Goal: Check status: Check status

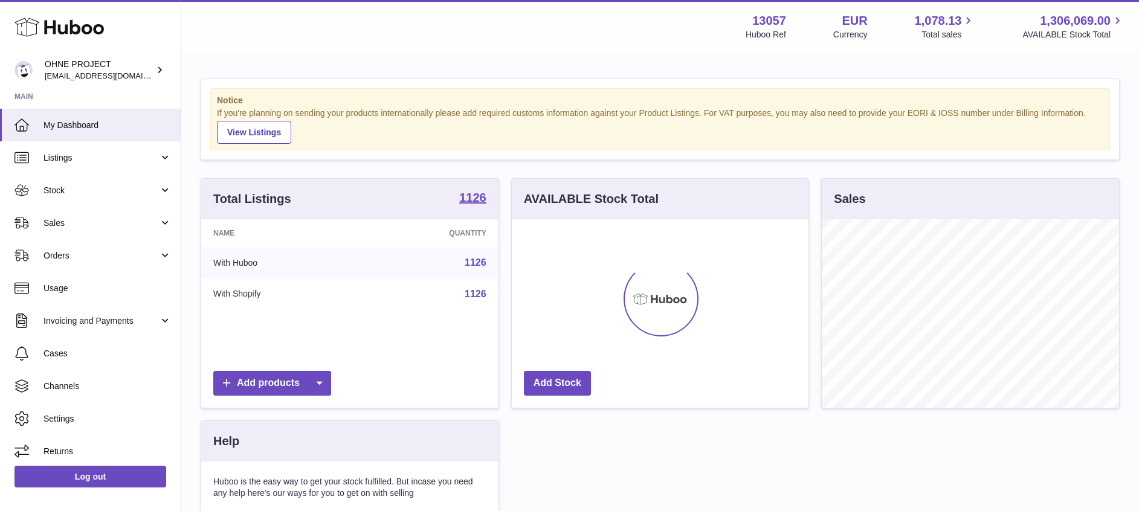
scroll to position [188, 297]
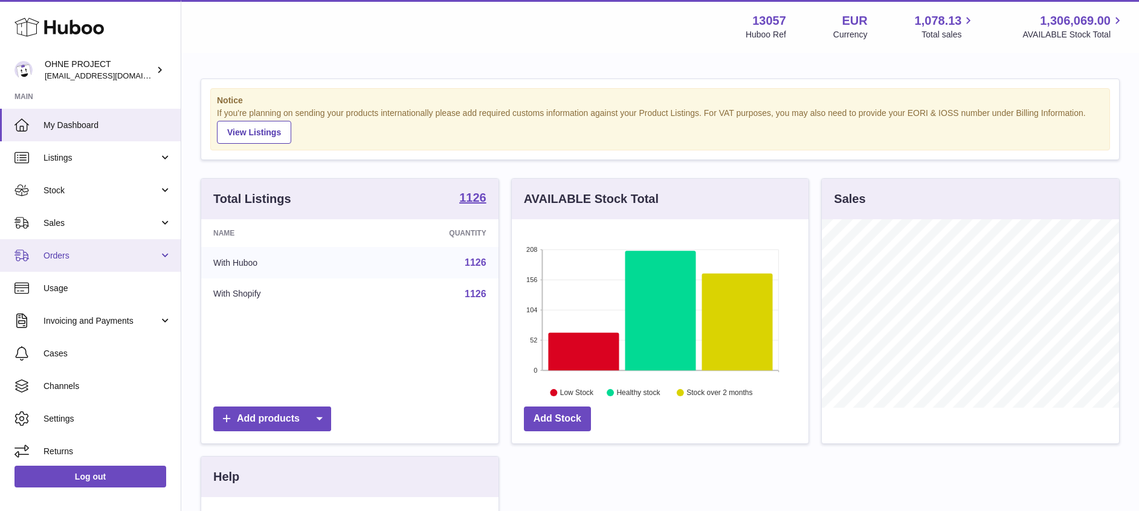
click at [89, 253] on span "Orders" at bounding box center [100, 255] width 115 height 11
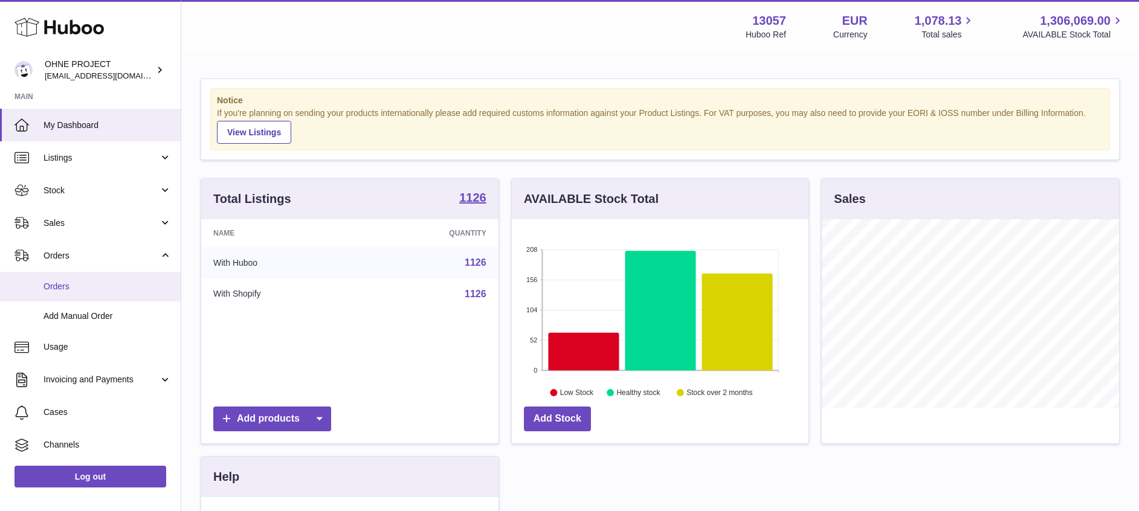
click at [79, 282] on span "Orders" at bounding box center [107, 286] width 128 height 11
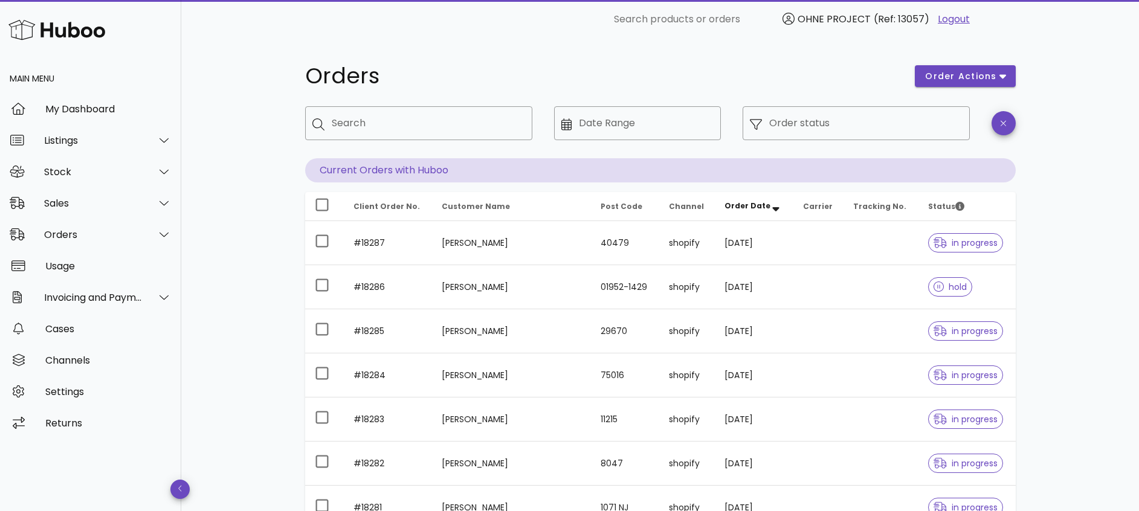
scroll to position [284, 0]
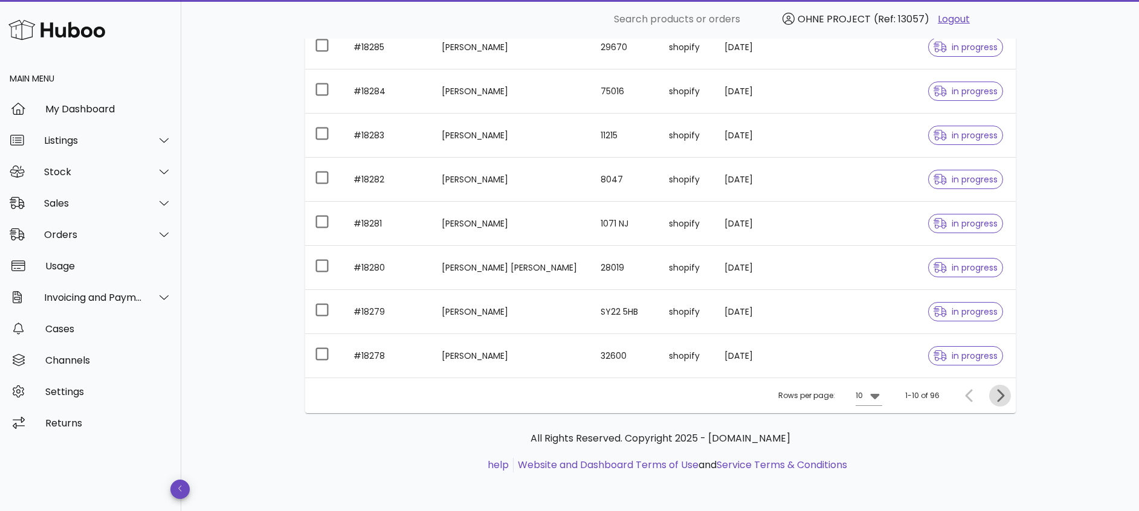
click at [1000, 396] on icon "Next page" at bounding box center [999, 395] width 14 height 14
click at [1005, 394] on icon "Next page" at bounding box center [999, 395] width 14 height 14
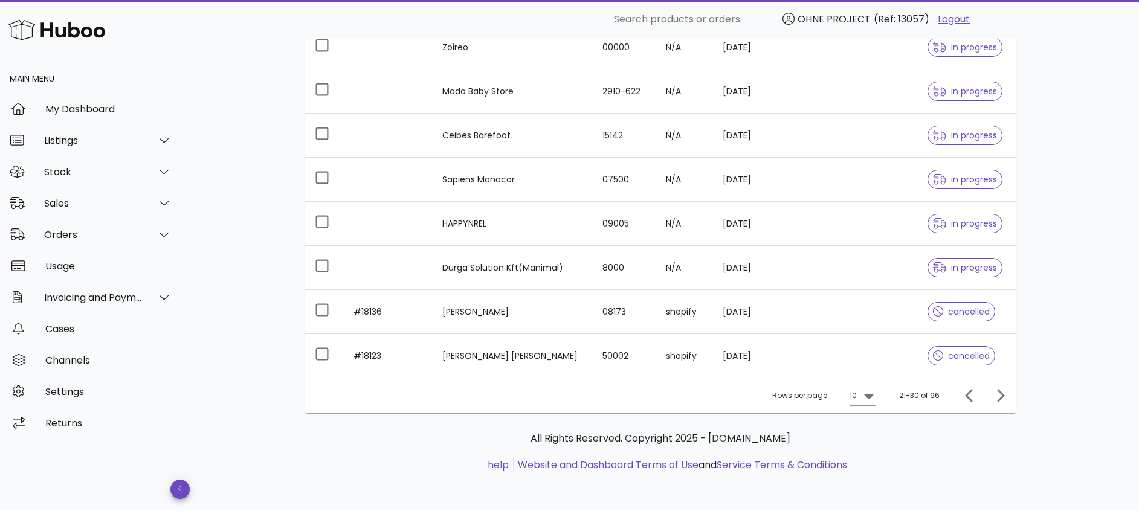
click at [997, 382] on div "Rows per page: 10 21-30 of 96" at bounding box center [660, 396] width 710 height 36
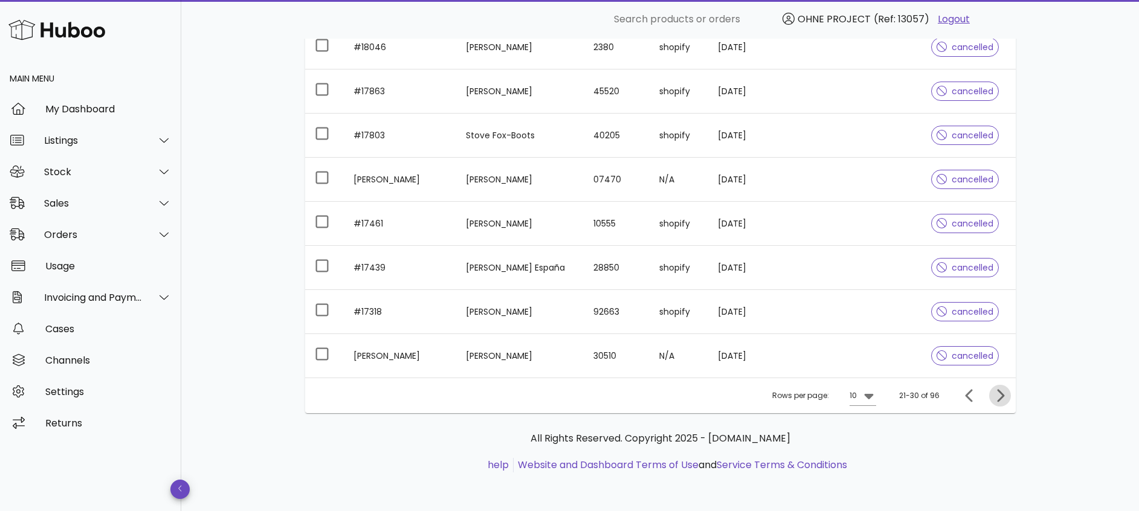
click at [1002, 396] on icon "Next page" at bounding box center [1000, 395] width 7 height 13
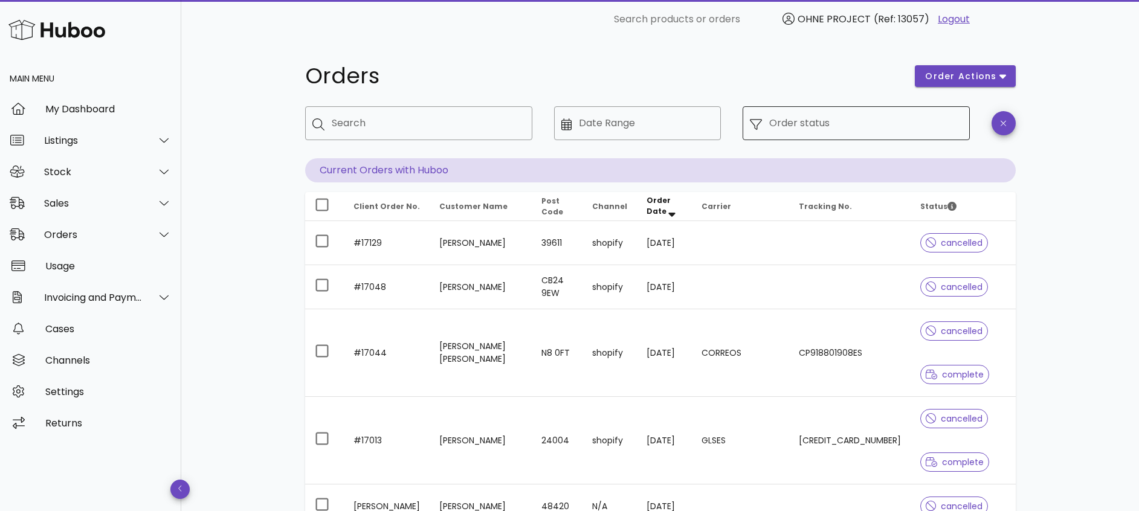
click at [788, 124] on input "Order status" at bounding box center [865, 123] width 193 height 19
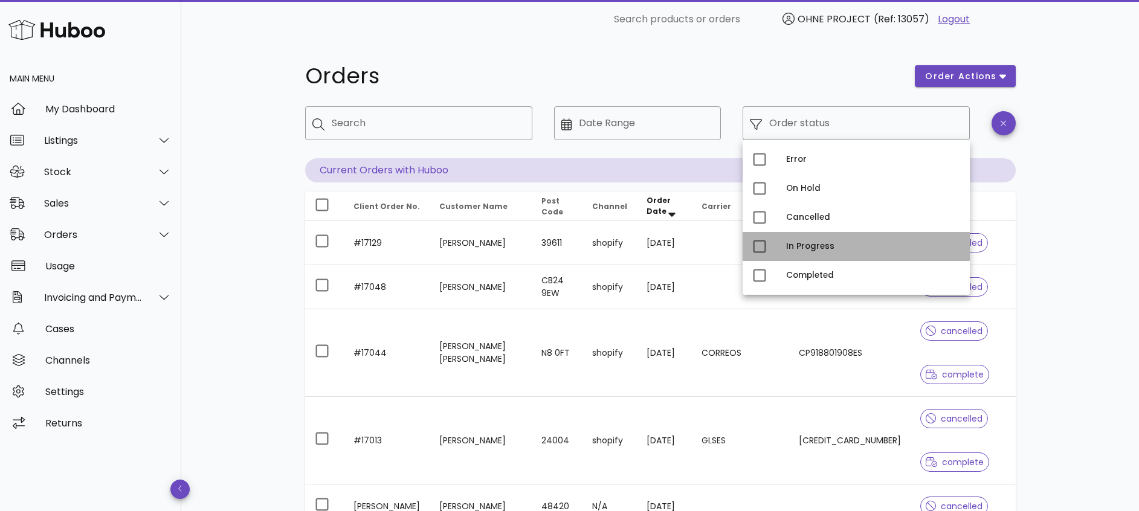
click at [802, 246] on div "In Progress" at bounding box center [873, 247] width 174 height 10
type input "**********"
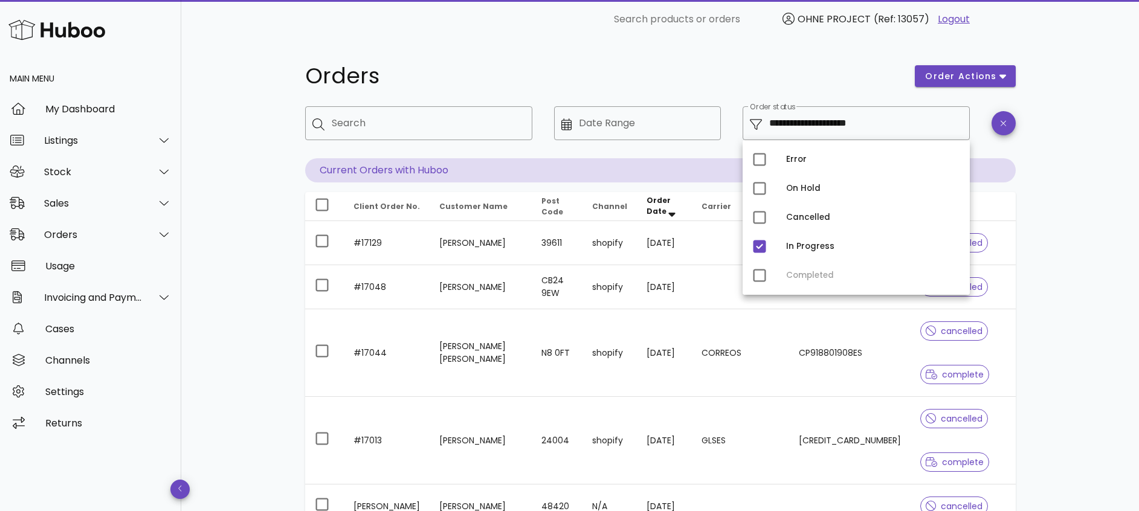
click at [805, 274] on div "Error On Hold Cancelled In Progress Completed" at bounding box center [855, 217] width 227 height 155
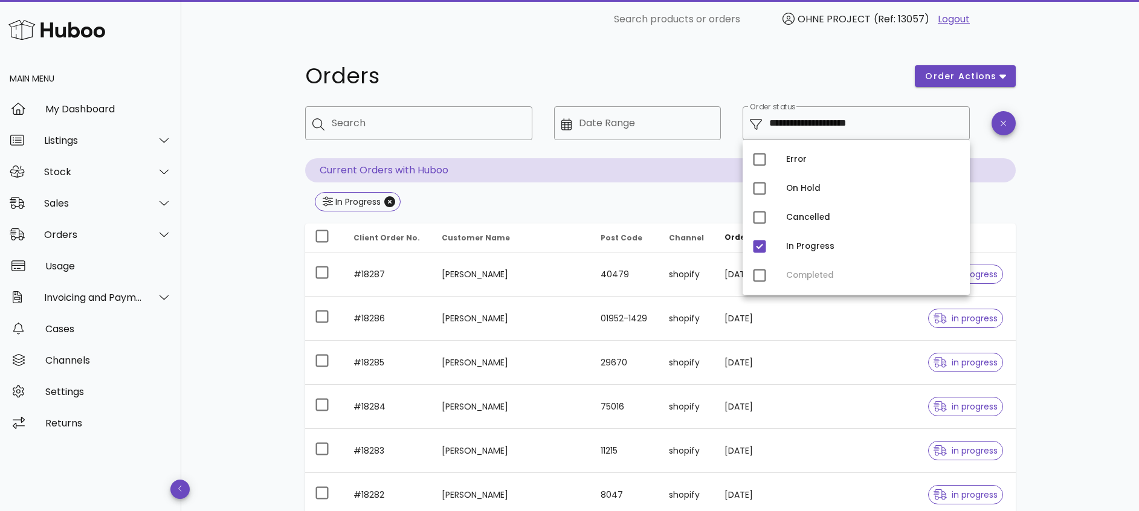
click at [760, 271] on div "Error On Hold Cancelled In Progress Completed" at bounding box center [855, 217] width 227 height 155
click at [761, 275] on div "Error On Hold Cancelled In Progress Completed" at bounding box center [855, 217] width 227 height 155
click at [783, 256] on div "In Progress" at bounding box center [855, 246] width 227 height 29
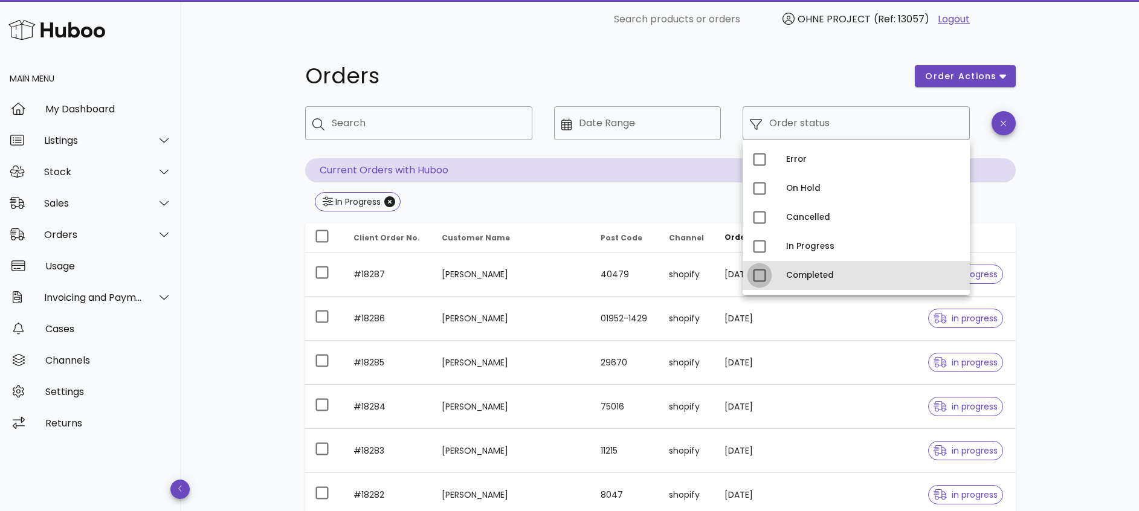
click at [757, 268] on div at bounding box center [759, 275] width 21 height 21
type input "**********"
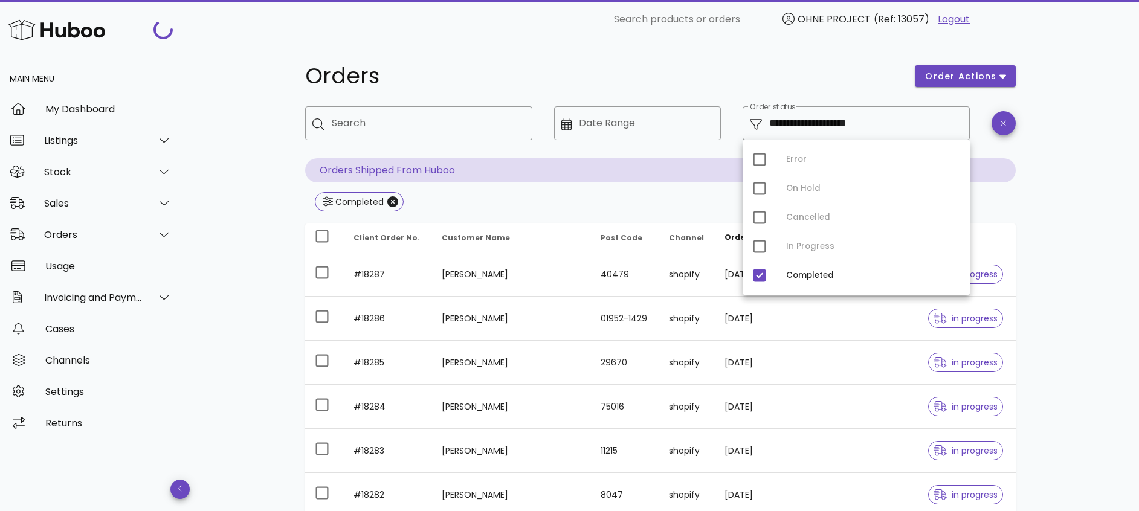
click at [761, 245] on div "Error On Hold Cancelled In Progress Completed" at bounding box center [855, 217] width 227 height 155
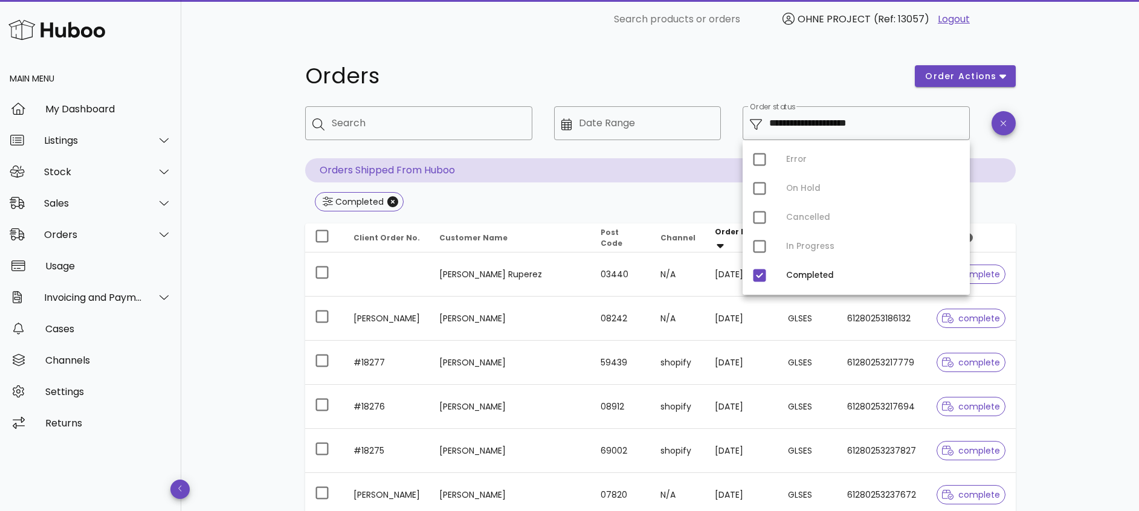
click at [760, 242] on div "Error On Hold Cancelled In Progress Completed" at bounding box center [855, 217] width 227 height 155
click at [759, 246] on div "Error On Hold Cancelled In Progress Completed" at bounding box center [855, 217] width 227 height 155
click at [760, 271] on div at bounding box center [759, 275] width 21 height 21
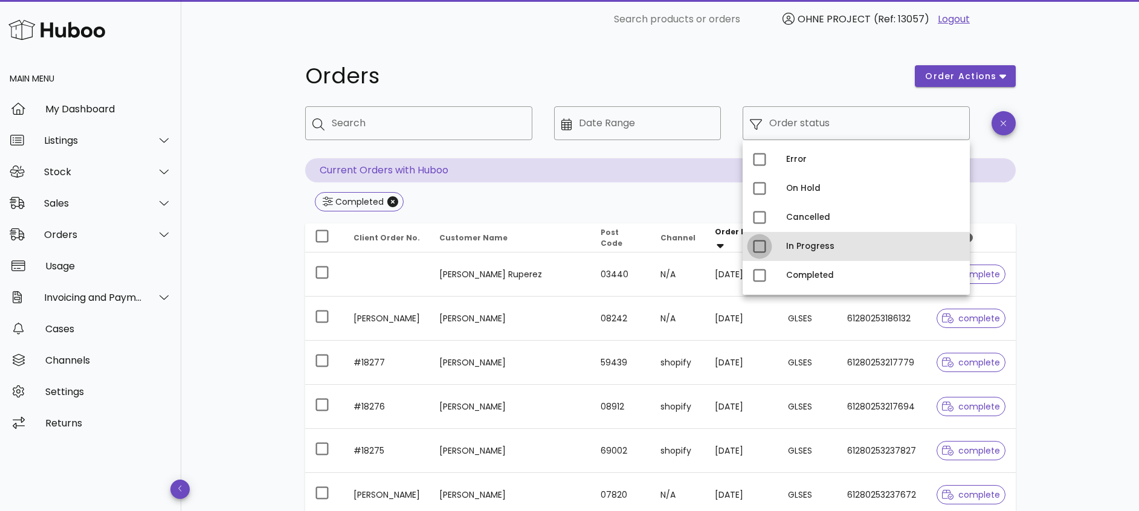
click at [764, 247] on div at bounding box center [759, 246] width 21 height 21
type input "**********"
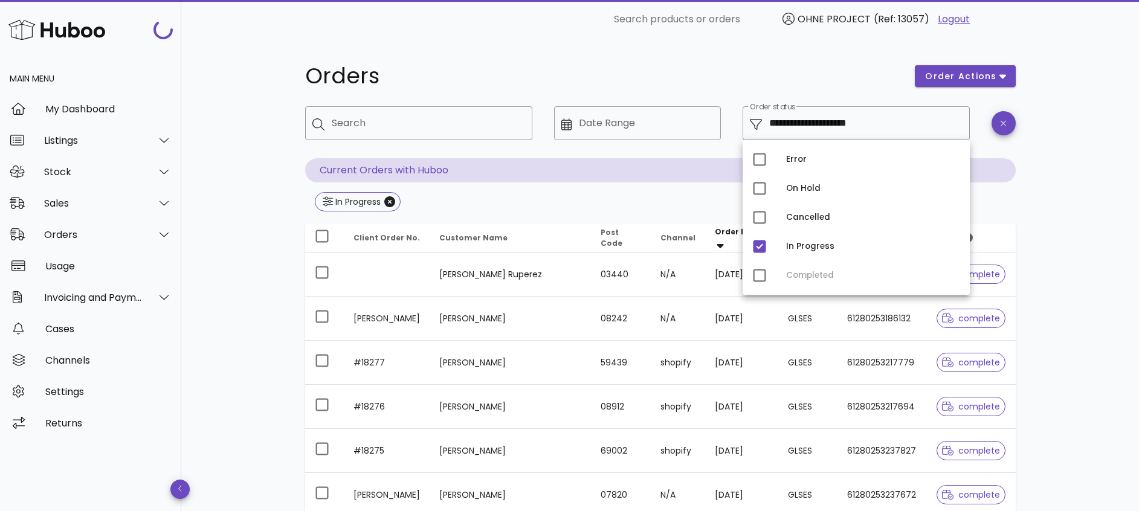
click at [1071, 216] on div "**********" at bounding box center [659, 433] width 957 height 788
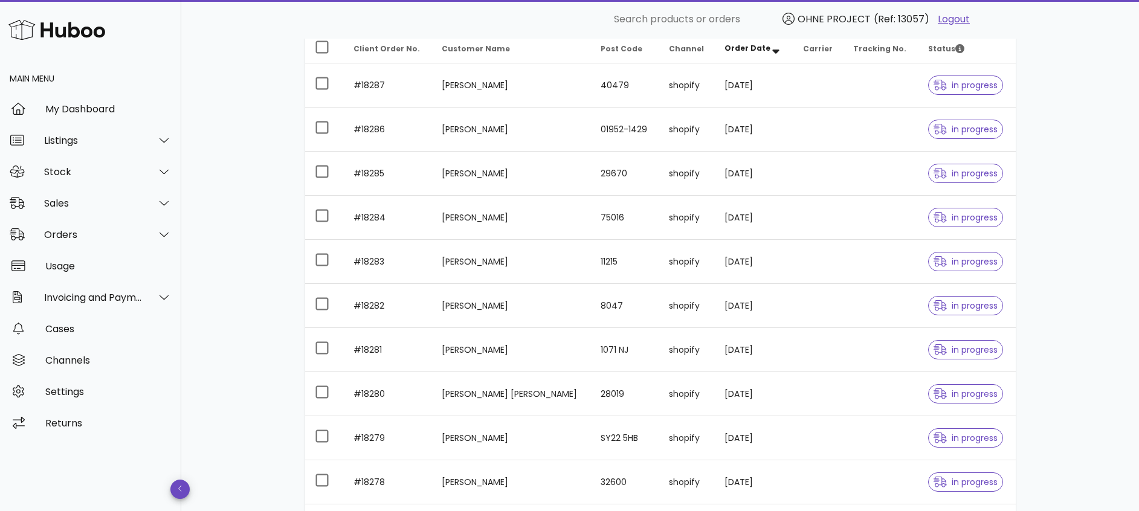
scroll to position [315, 0]
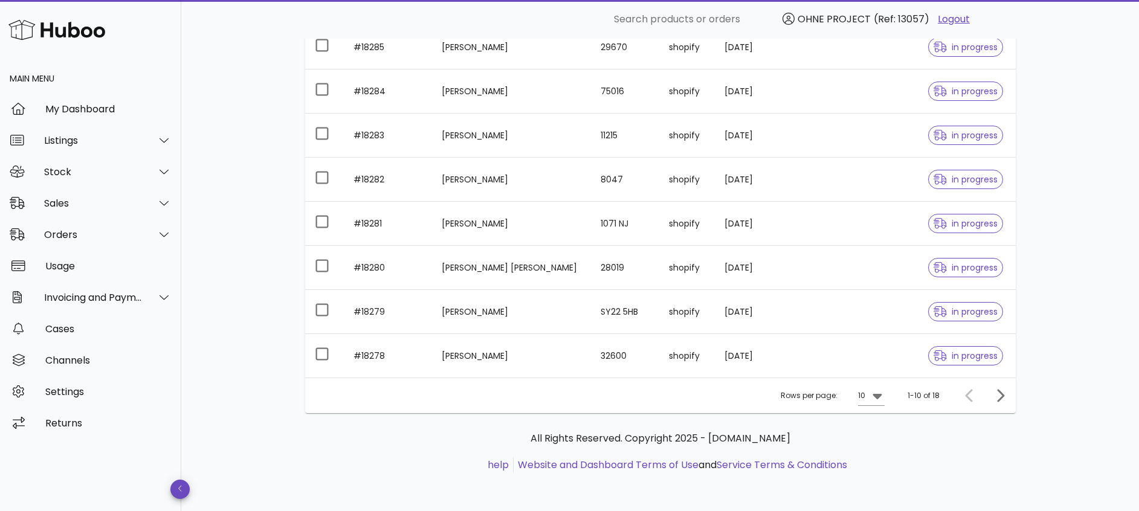
click at [1011, 399] on div "Rows per page: 10 1-10 of 18" at bounding box center [660, 396] width 710 height 36
click at [1003, 400] on icon "Next page" at bounding box center [999, 395] width 14 height 14
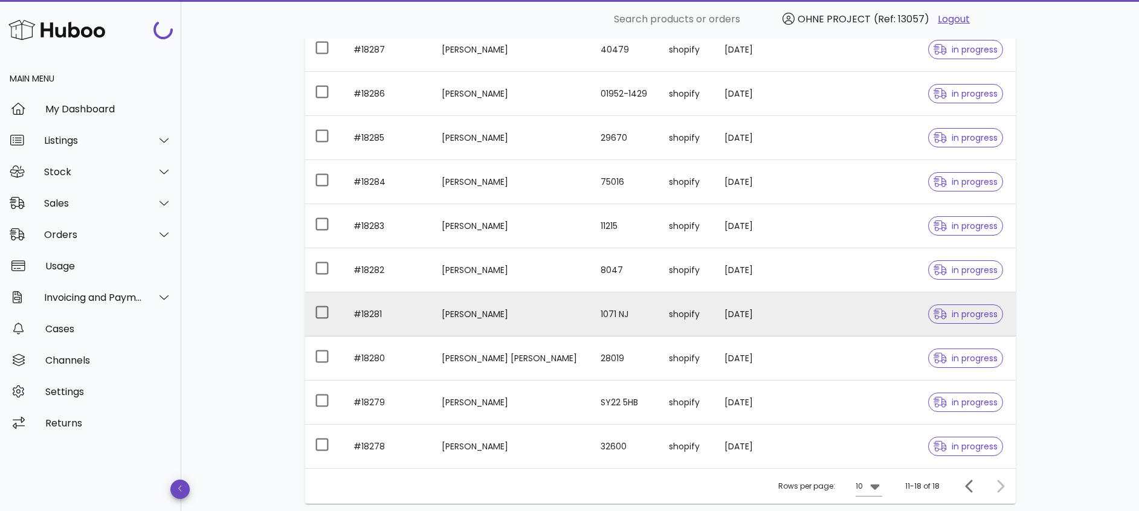
scroll to position [227, 0]
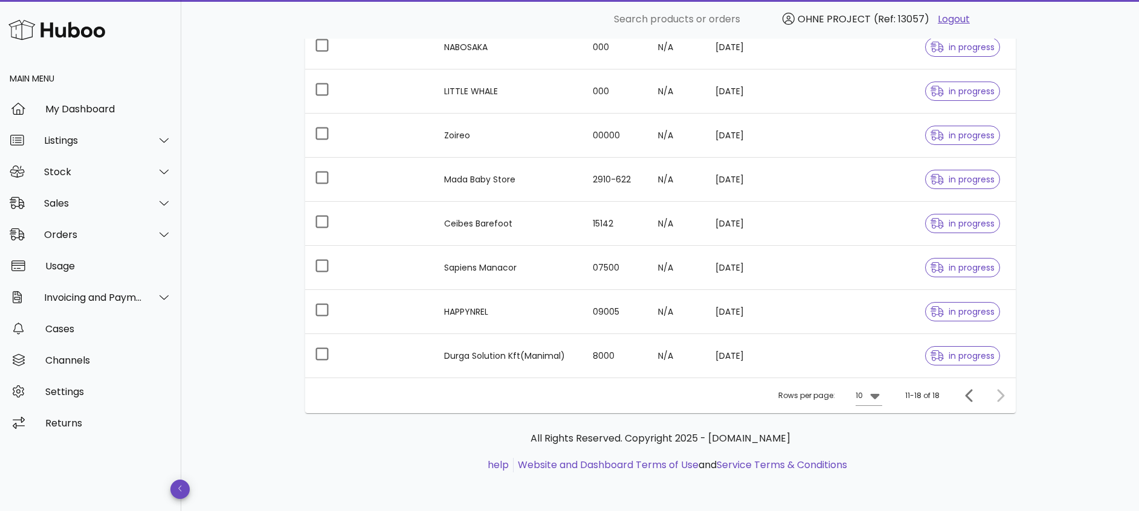
click at [474, 314] on td "HAPPYNREL" at bounding box center [508, 312] width 149 height 44
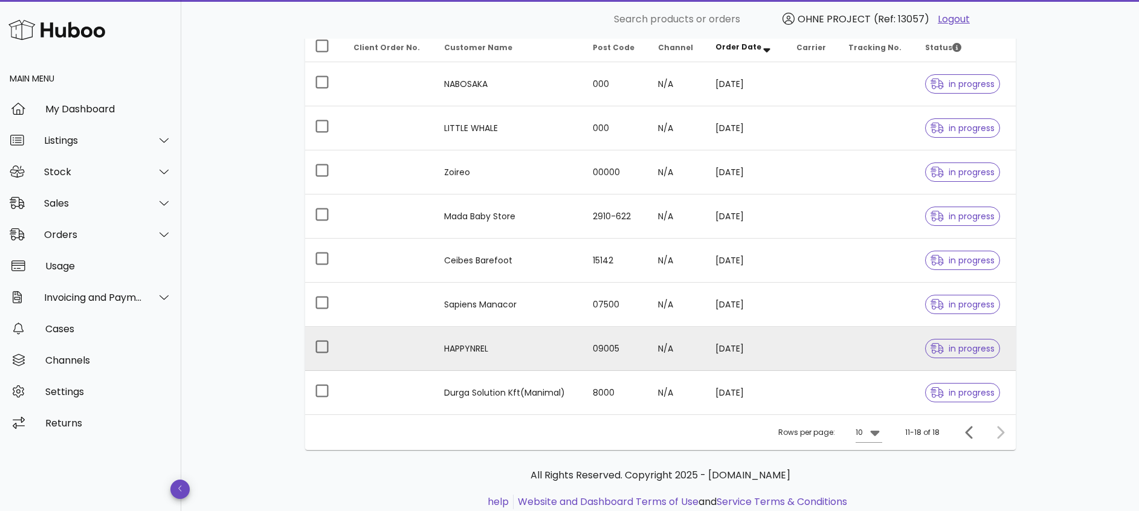
scroll to position [227, 0]
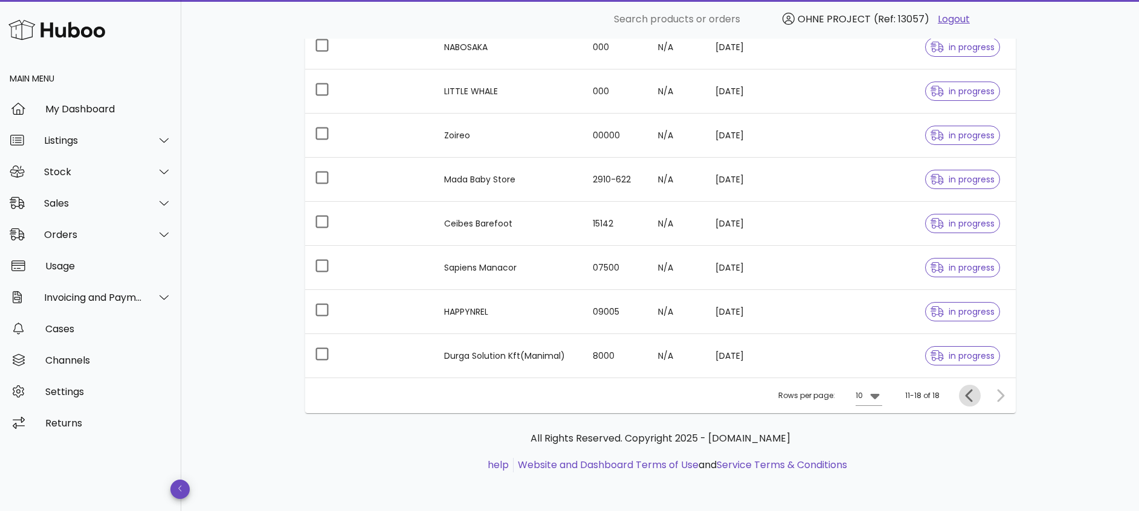
click at [964, 396] on icon "Previous page" at bounding box center [969, 395] width 14 height 14
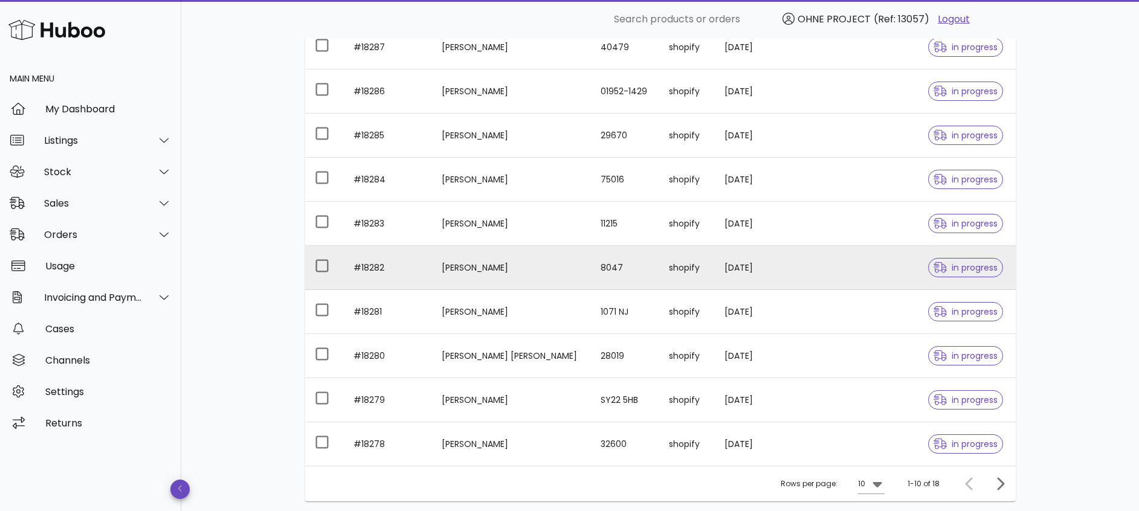
click at [480, 266] on td "[PERSON_NAME]" at bounding box center [511, 268] width 159 height 44
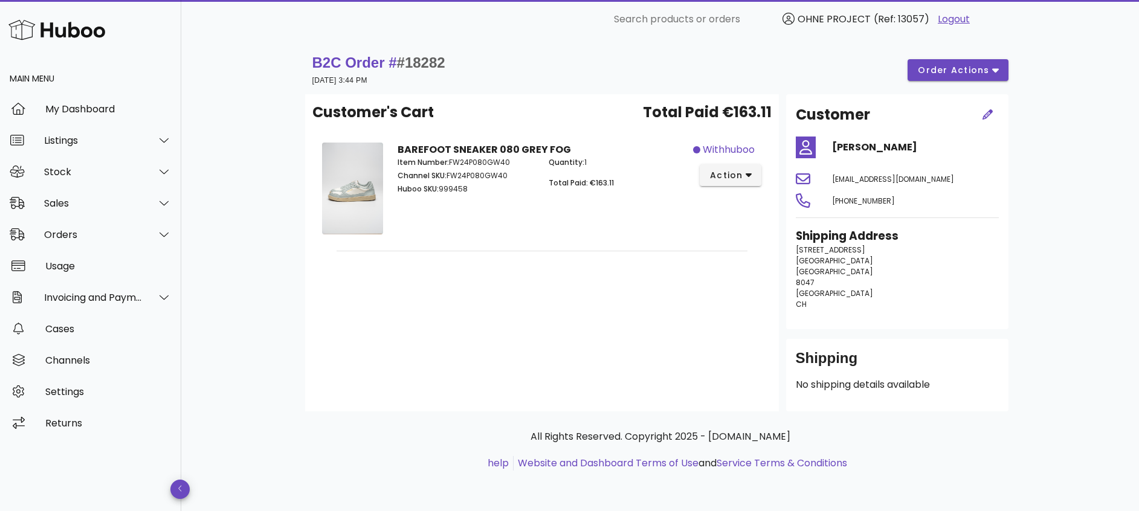
drag, startPoint x: 852, startPoint y: 366, endPoint x: 1026, endPoint y: 347, distance: 175.0
click at [1027, 346] on div "B2C Order # #18282 06 October 2025 at 3:44 PM order actions Customer's Cart Tot…" at bounding box center [660, 274] width 768 height 471
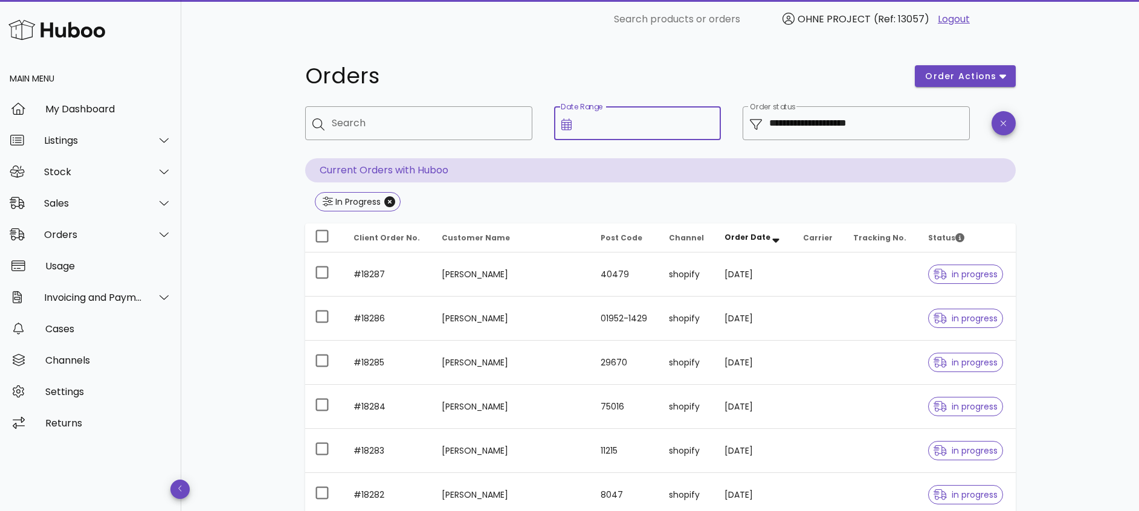
click at [652, 129] on input "Date Range" at bounding box center [646, 123] width 135 height 19
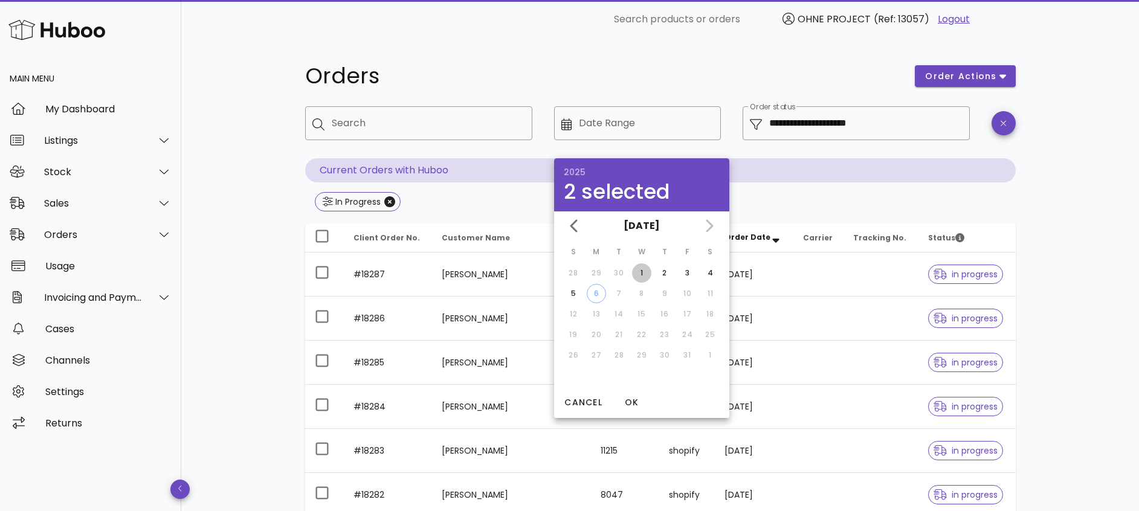
click at [643, 274] on div "1" at bounding box center [641, 273] width 19 height 11
click at [591, 297] on div "6" at bounding box center [596, 293] width 18 height 11
type input "**********"
click at [1086, 249] on div "**********" at bounding box center [659, 433] width 957 height 788
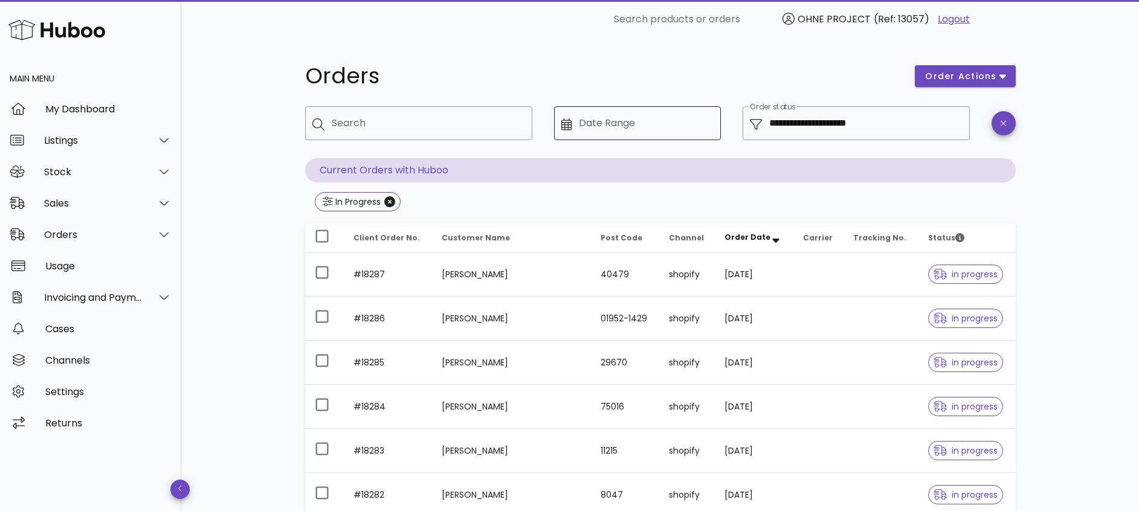
click at [599, 112] on div "Date Range" at bounding box center [646, 123] width 135 height 34
click at [620, 125] on input "Date Range" at bounding box center [646, 123] width 135 height 19
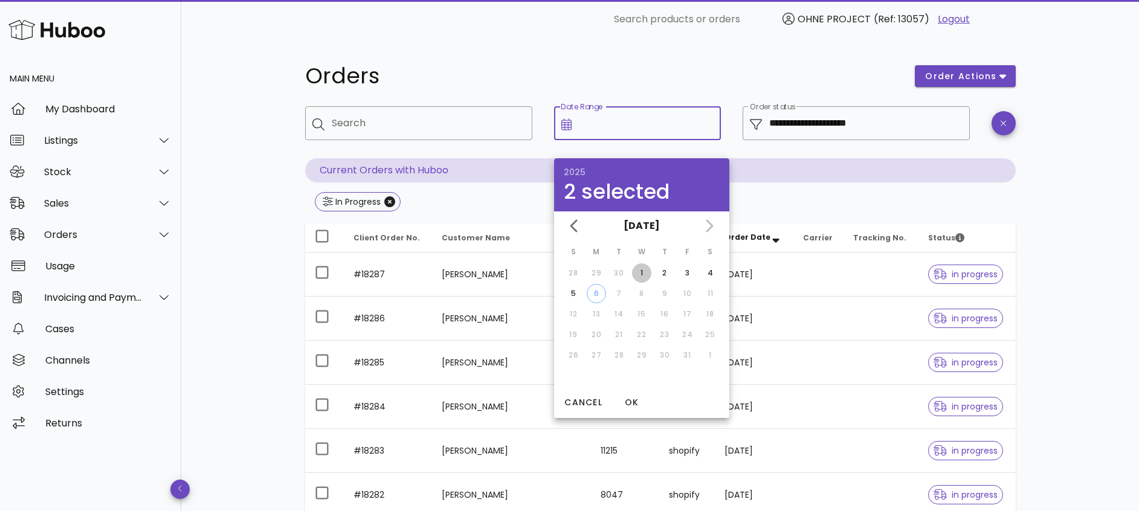
click at [643, 272] on div "1" at bounding box center [641, 273] width 19 height 11
click at [570, 294] on div "5" at bounding box center [573, 293] width 19 height 11
type input "**********"
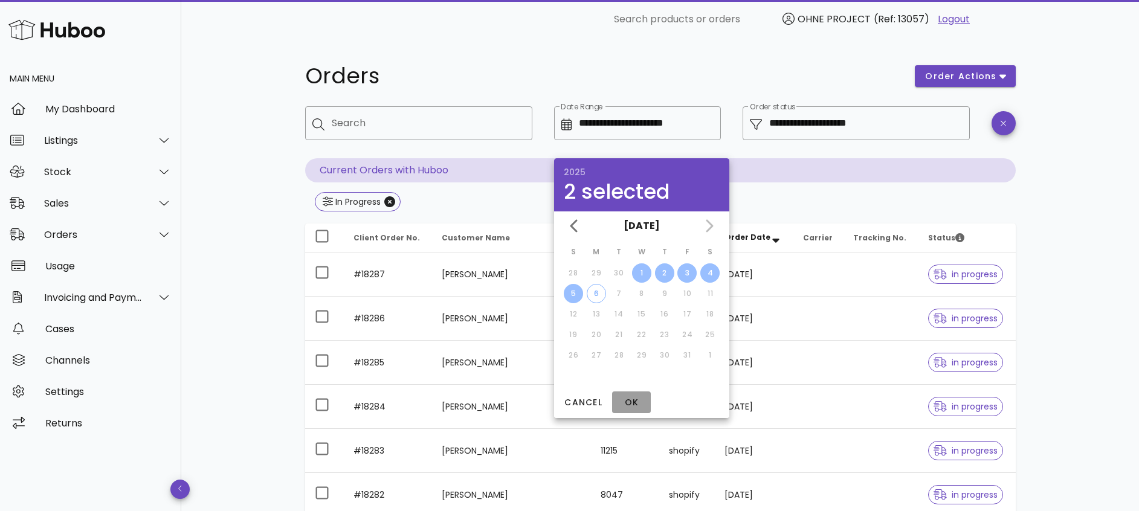
click at [631, 395] on button "OK" at bounding box center [631, 402] width 39 height 22
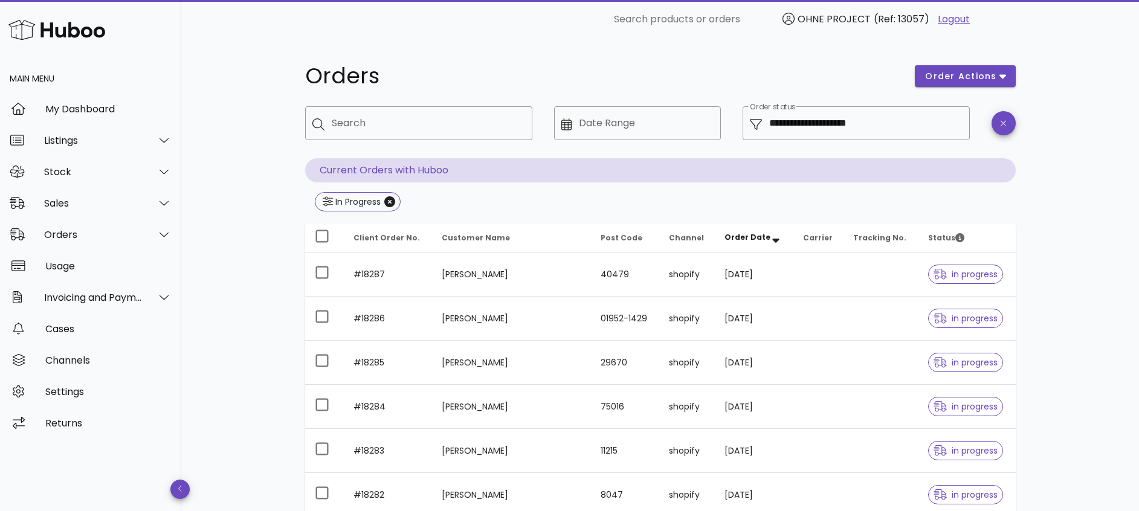
type input "**********"
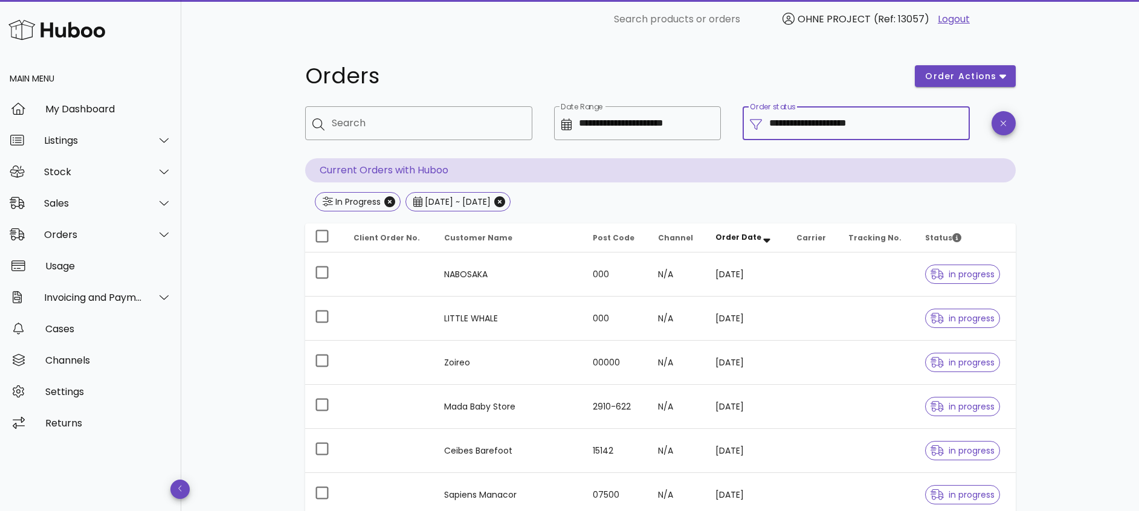
click at [843, 126] on input "**********" at bounding box center [865, 123] width 193 height 19
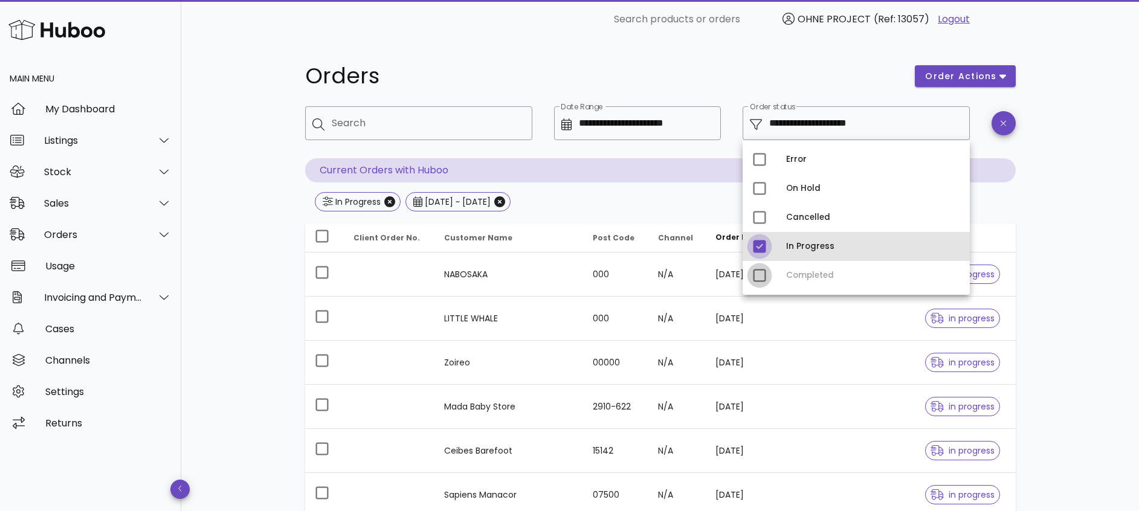
drag, startPoint x: 763, startPoint y: 247, endPoint x: 761, endPoint y: 282, distance: 35.1
click at [762, 252] on div at bounding box center [759, 246] width 21 height 21
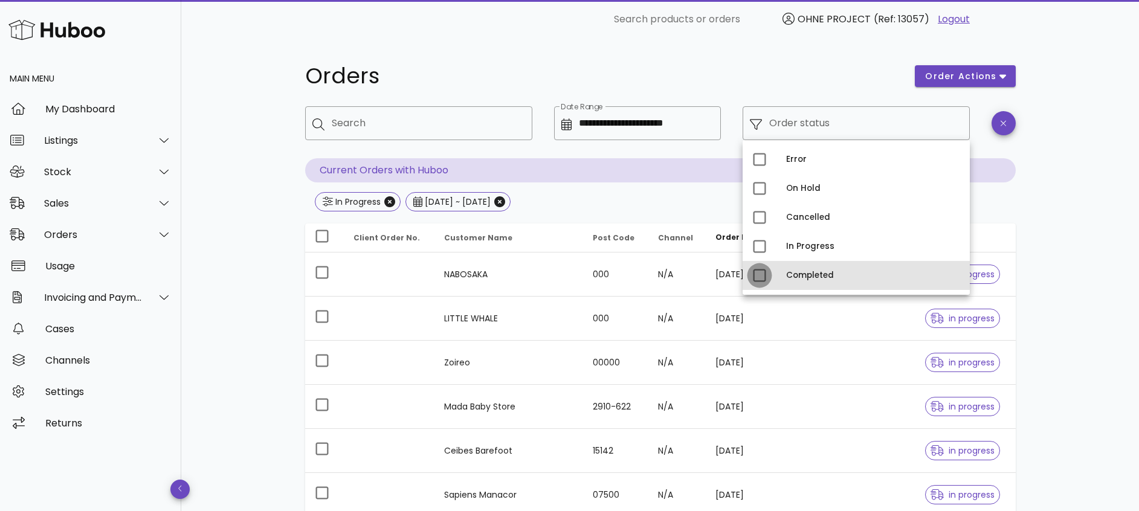
click at [761, 277] on div at bounding box center [759, 275] width 21 height 21
type input "**********"
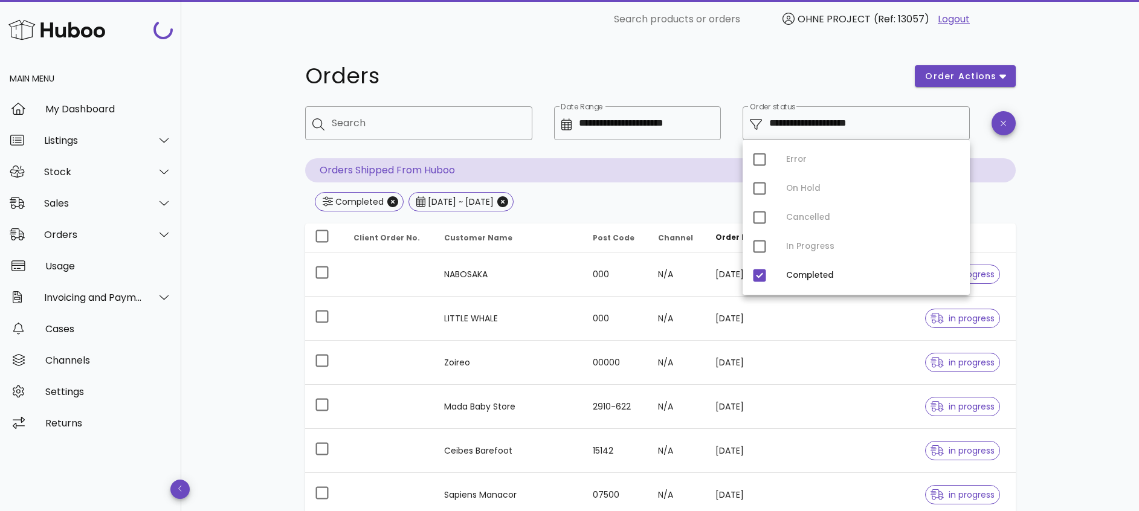
click at [1072, 217] on div "**********" at bounding box center [659, 388] width 957 height 699
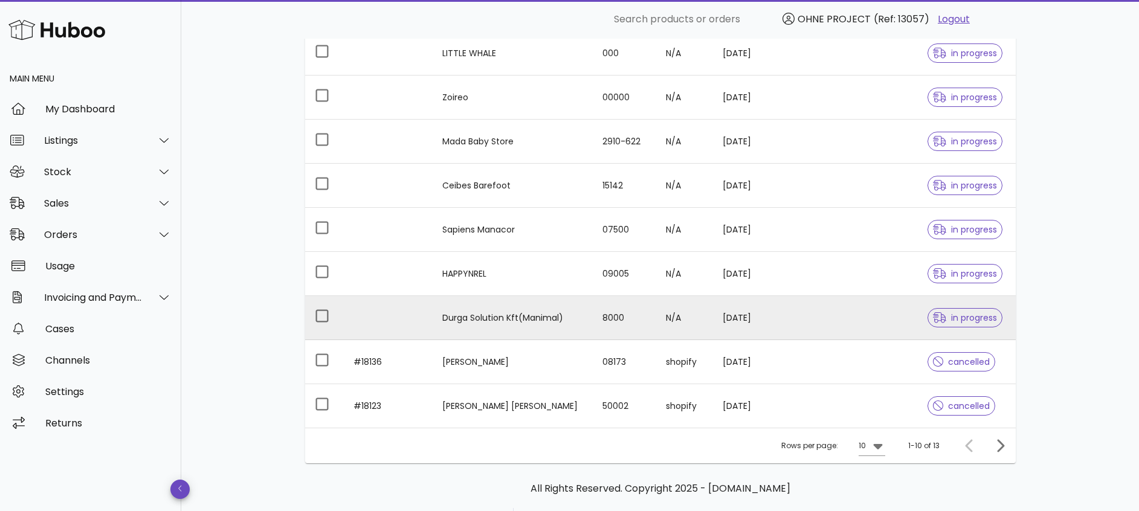
scroll to position [315, 0]
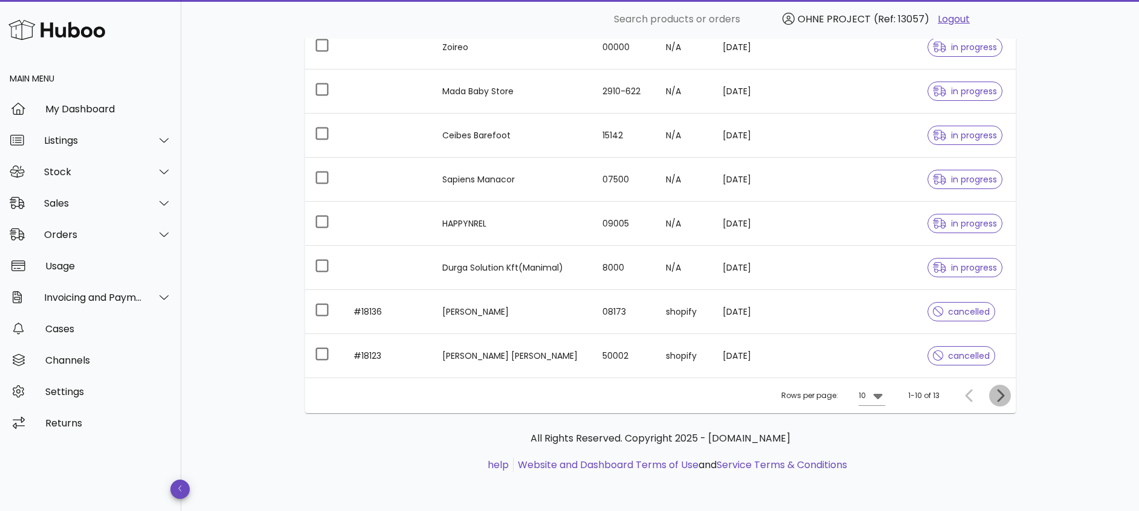
click at [998, 395] on icon "Next page" at bounding box center [999, 395] width 14 height 14
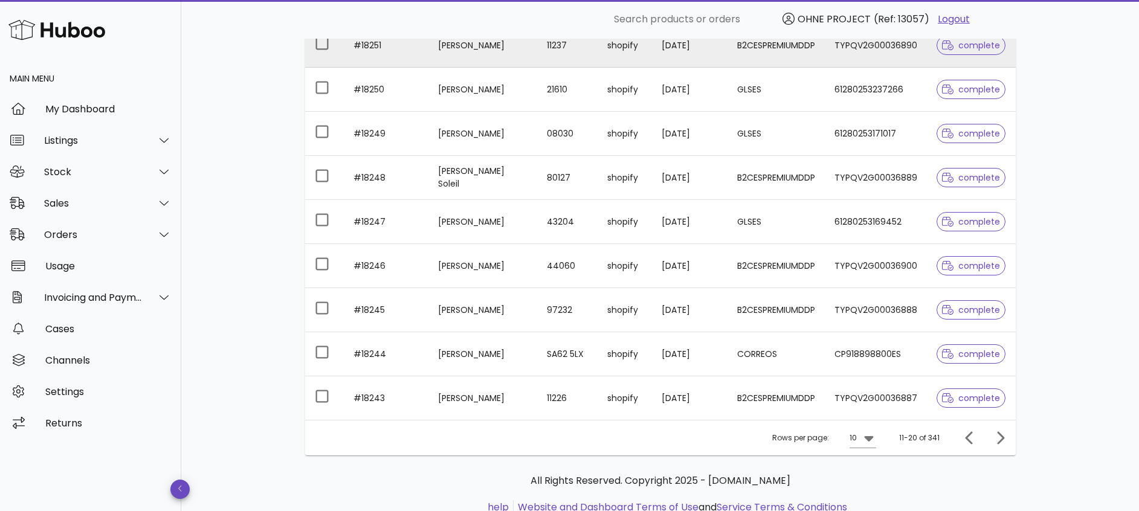
scroll to position [315, 0]
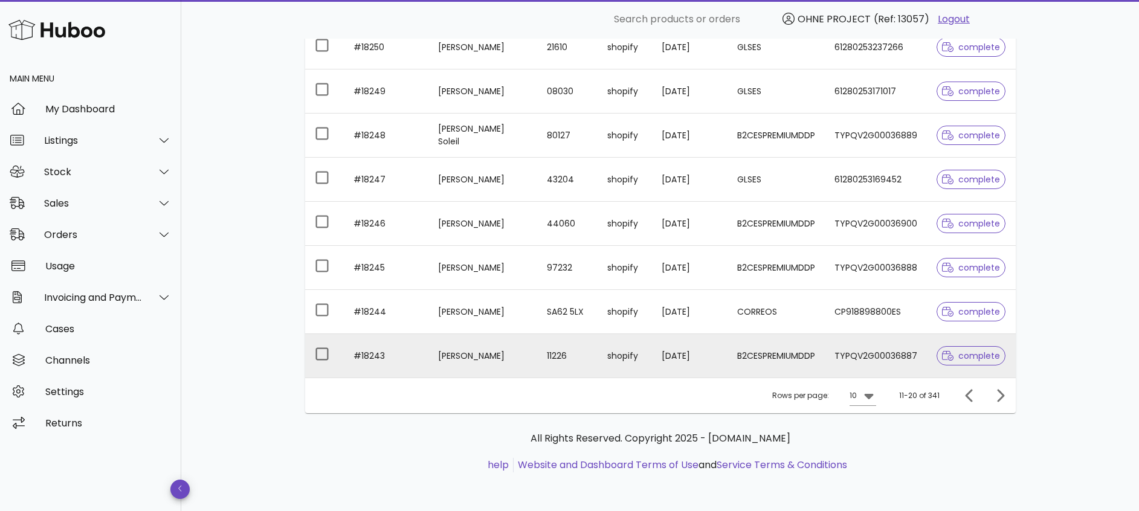
click at [469, 356] on td "Kirsten Nicassio" at bounding box center [482, 355] width 109 height 43
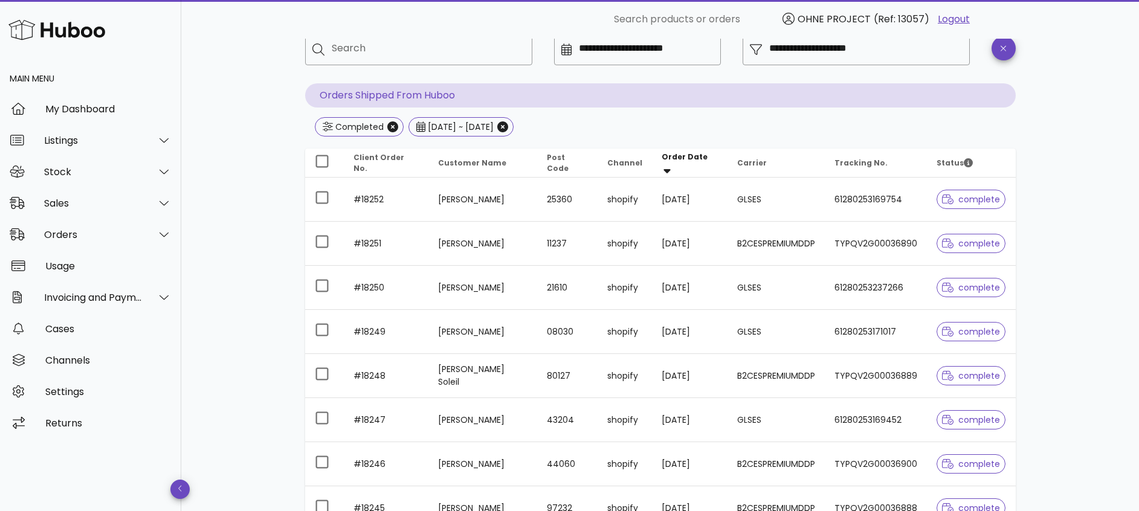
scroll to position [43, 0]
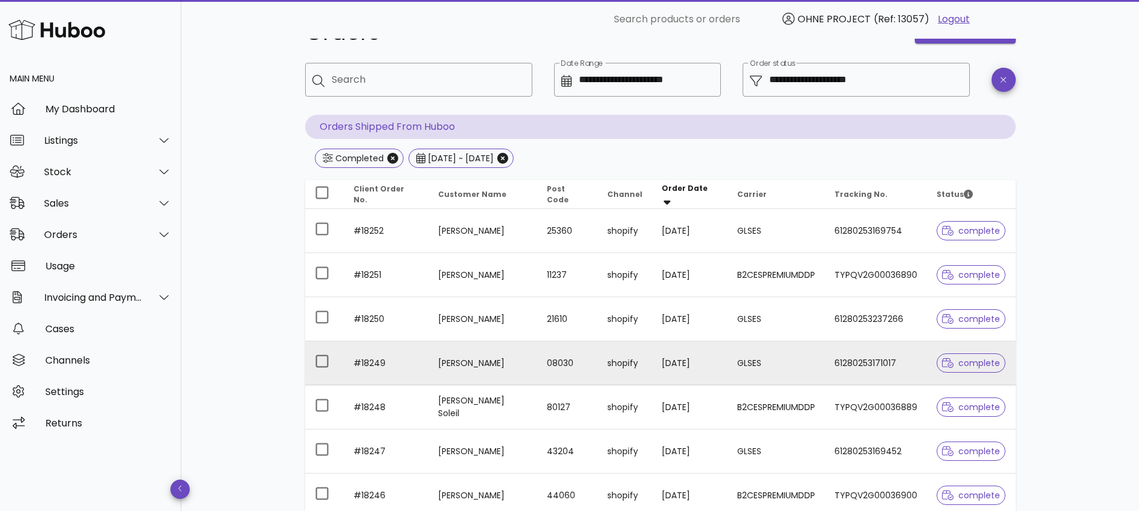
click at [534, 363] on td "Oleksandra Sakharuk" at bounding box center [482, 363] width 109 height 44
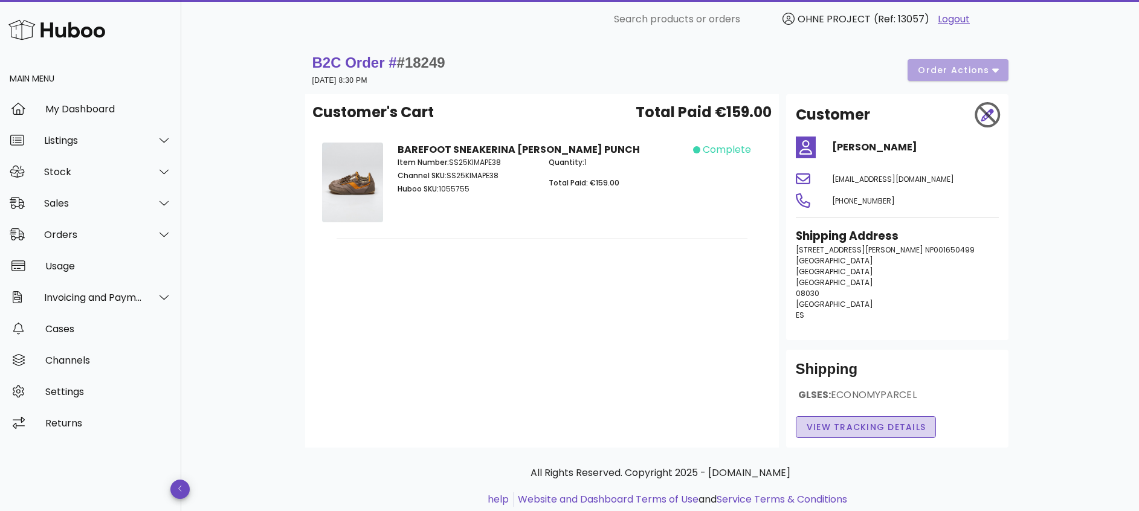
click at [844, 429] on span "View Tracking details" at bounding box center [866, 427] width 120 height 13
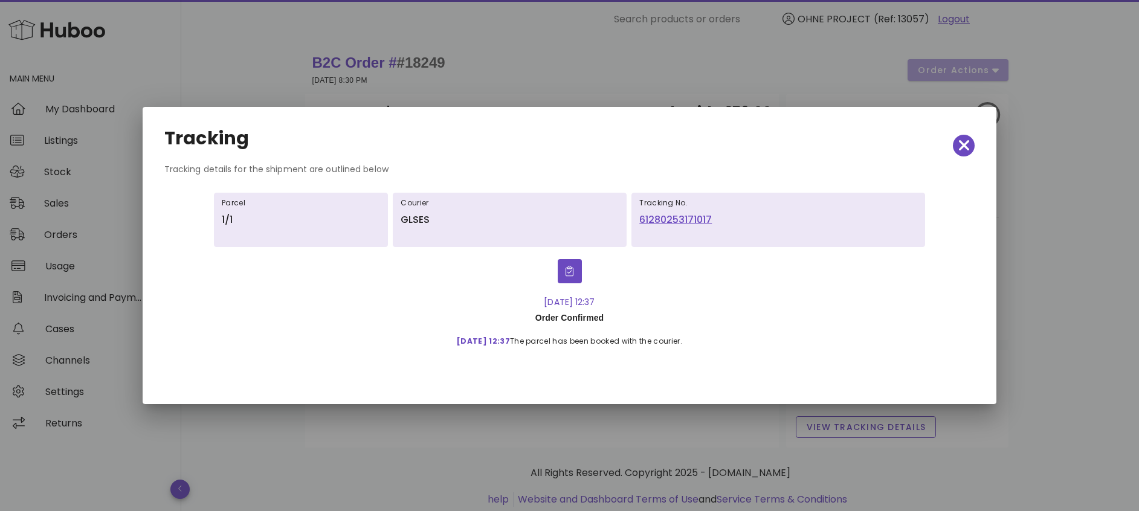
drag, startPoint x: 536, startPoint y: 315, endPoint x: 813, endPoint y: 321, distance: 276.7
click at [813, 321] on div "06-Oct-25, 12:37 Order Confirmed 06-Oct, 12:37 The parcel has been booked with …" at bounding box center [569, 320] width 687 height 58
drag, startPoint x: 813, startPoint y: 321, endPoint x: 632, endPoint y: 321, distance: 181.2
click at [632, 321] on div "Order Confirmed" at bounding box center [569, 318] width 245 height 18
drag, startPoint x: 736, startPoint y: 339, endPoint x: 995, endPoint y: 346, distance: 259.2
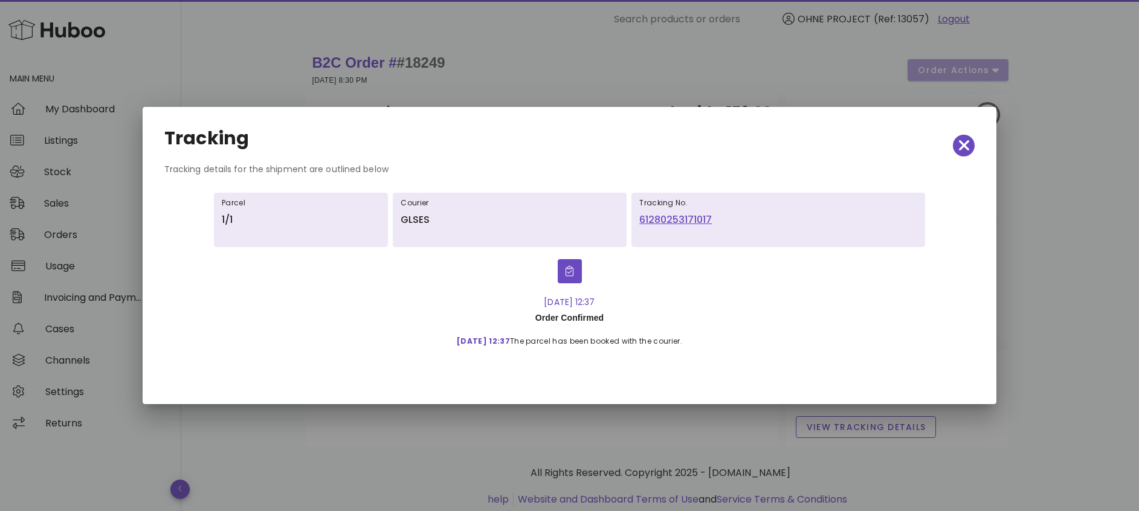
click at [995, 346] on div "Tracking Tracking details for the shipment are outlined below Parcel 1/1 Courie…" at bounding box center [570, 255] width 854 height 297
click at [622, 341] on div "06-Oct, 12:37 The parcel has been booked with the courier." at bounding box center [569, 338] width 245 height 22
click at [962, 149] on icon "button" at bounding box center [964, 145] width 11 height 17
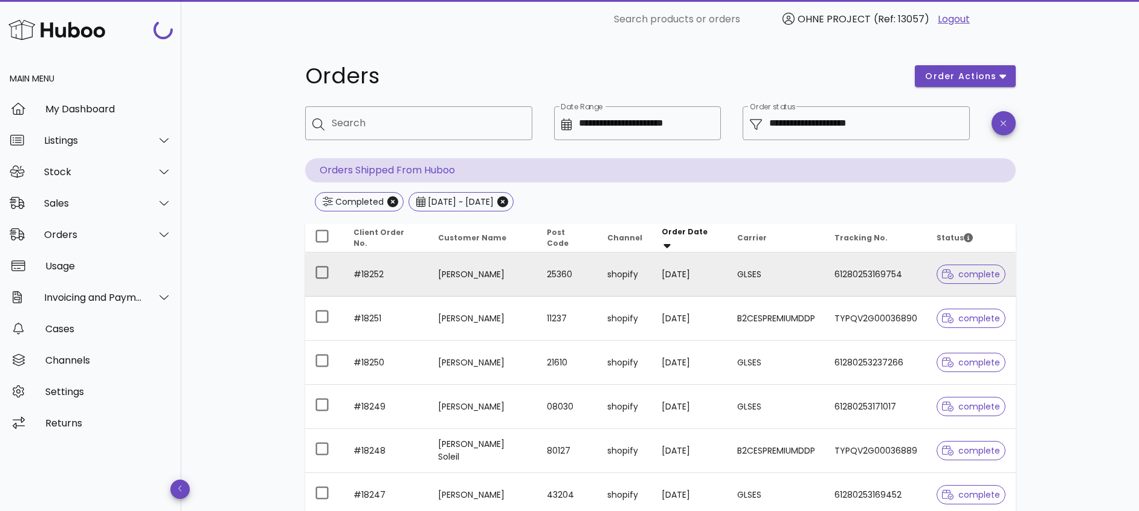
scroll to position [43, 0]
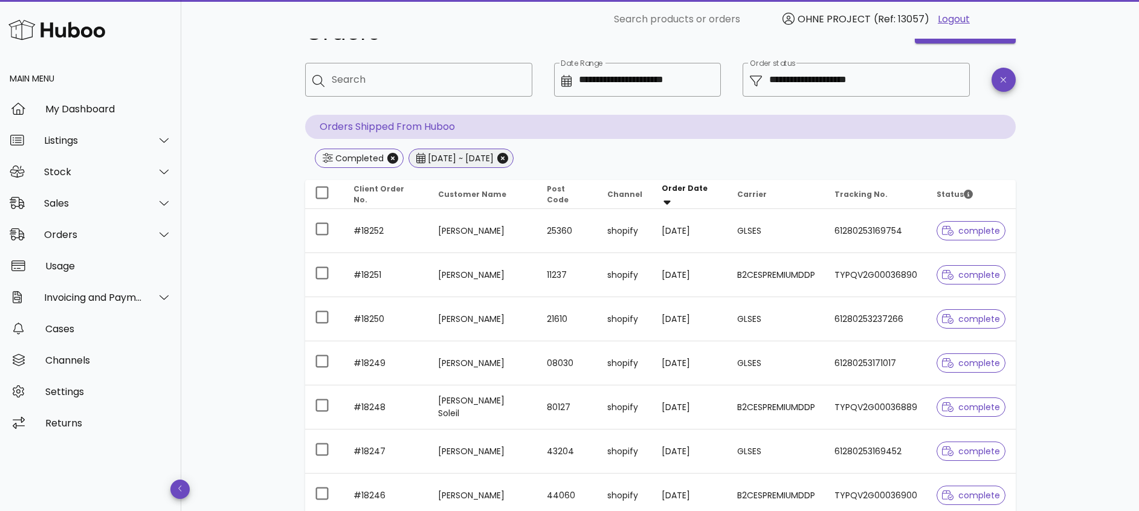
click at [494, 160] on div "2025-10-01 ~ 2025-10-05" at bounding box center [459, 158] width 68 height 12
click at [508, 158] on icon "Close" at bounding box center [502, 158] width 11 height 11
click at [617, 79] on input "Date Range" at bounding box center [646, 79] width 135 height 19
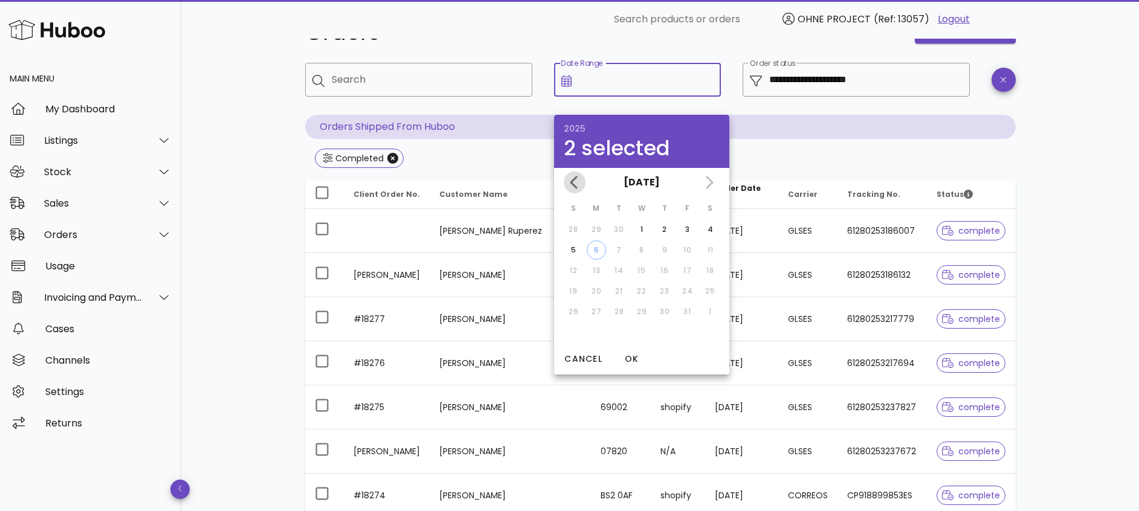
click at [574, 187] on icon "Previous month" at bounding box center [573, 182] width 7 height 13
drag, startPoint x: 576, startPoint y: 288, endPoint x: 590, endPoint y: 291, distance: 14.8
click at [576, 287] on div "21" at bounding box center [573, 291] width 19 height 11
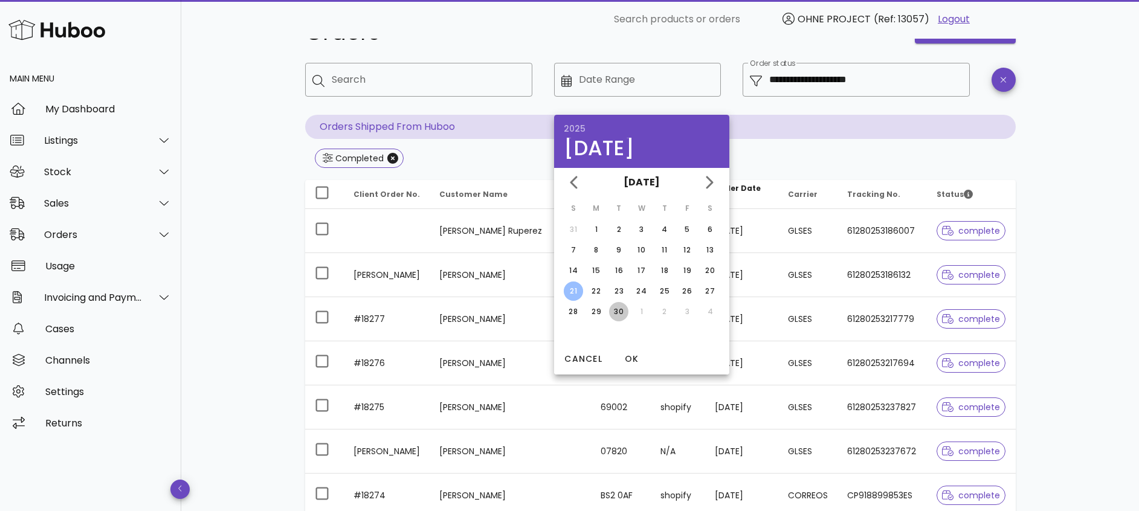
click at [618, 312] on div "30" at bounding box center [618, 311] width 19 height 11
type input "**********"
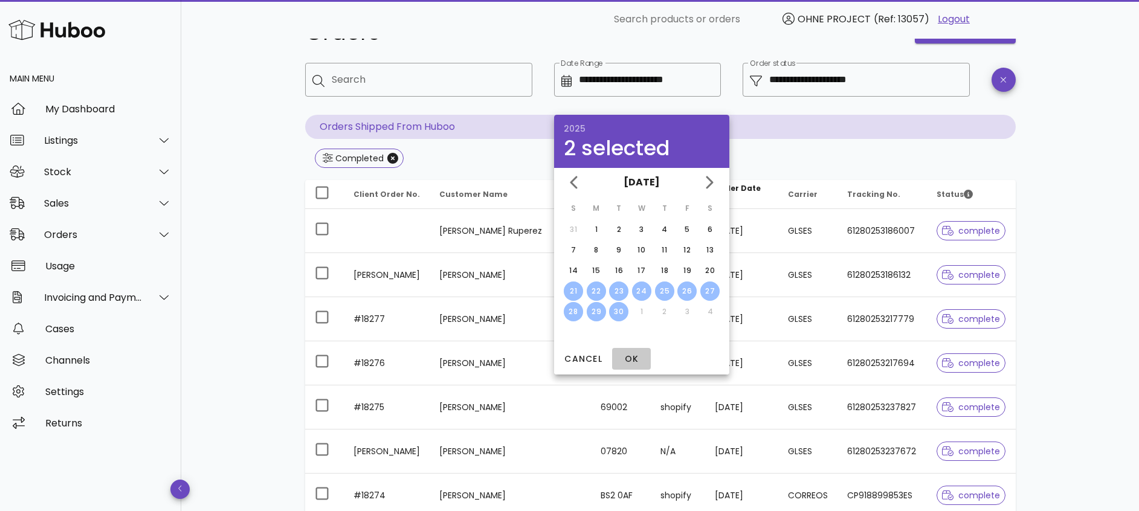
click at [631, 356] on span "OK" at bounding box center [631, 359] width 29 height 13
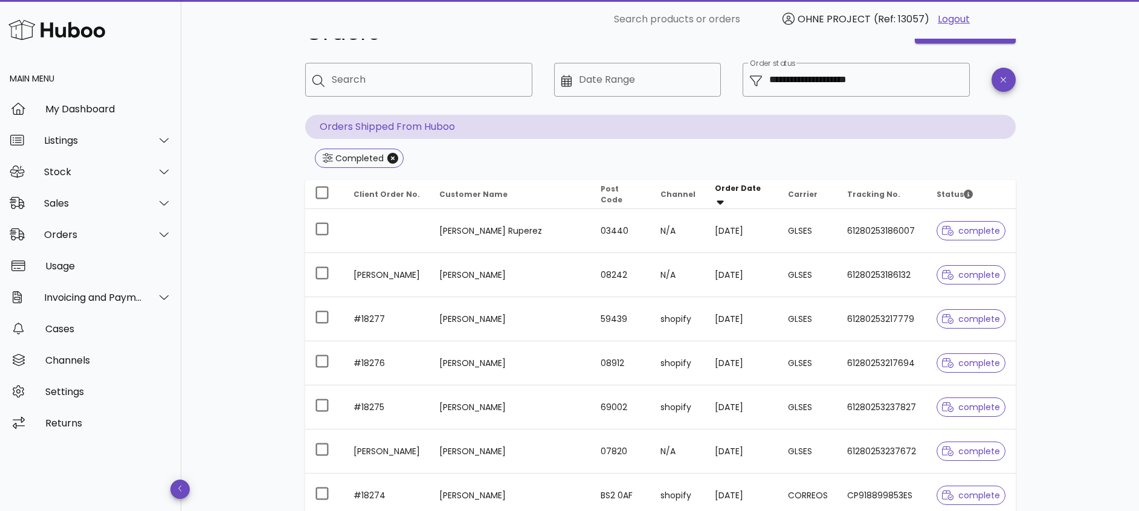
type input "**********"
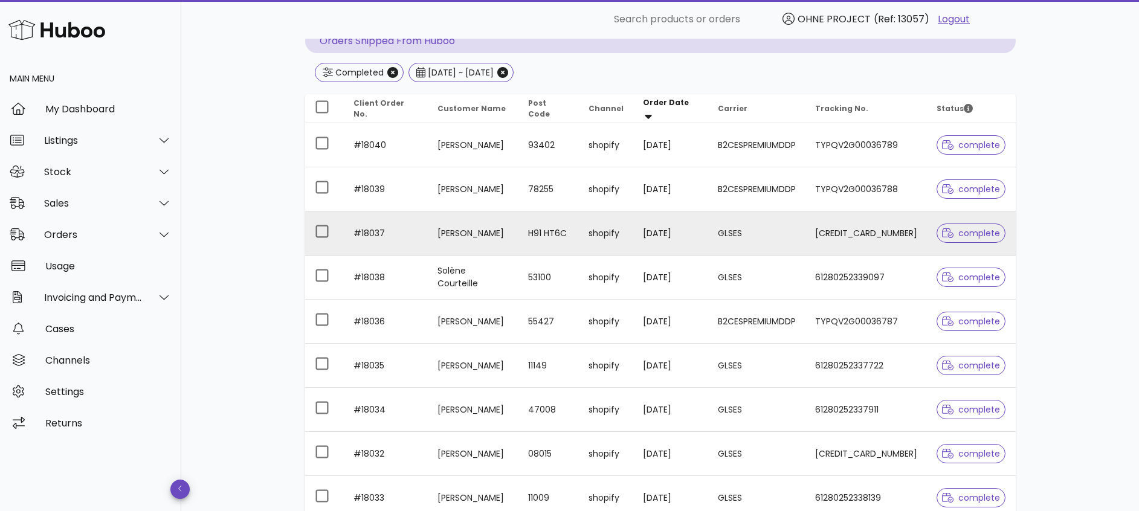
scroll to position [225, 0]
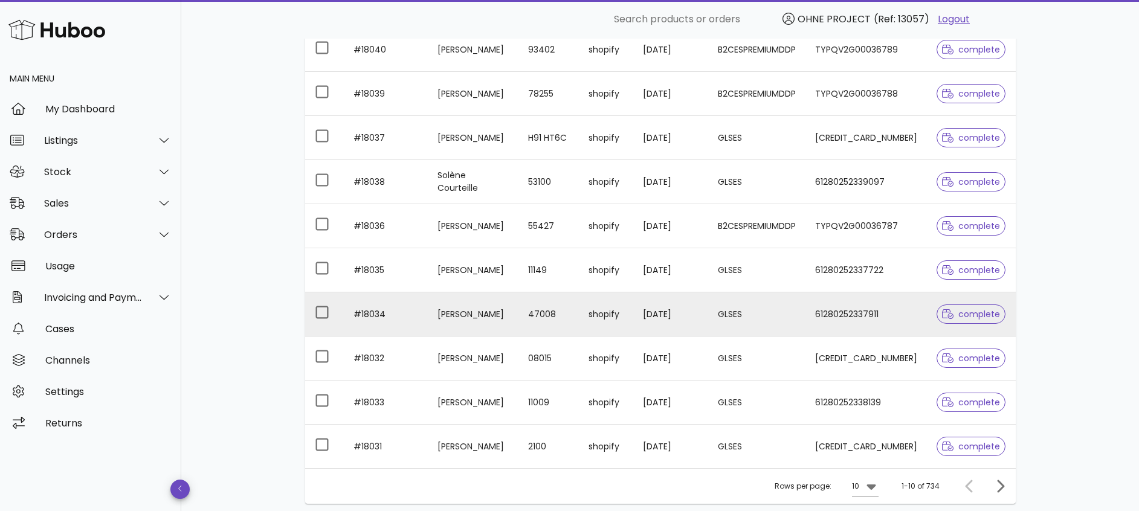
click at [480, 307] on td "cristina diez juarez" at bounding box center [473, 314] width 91 height 44
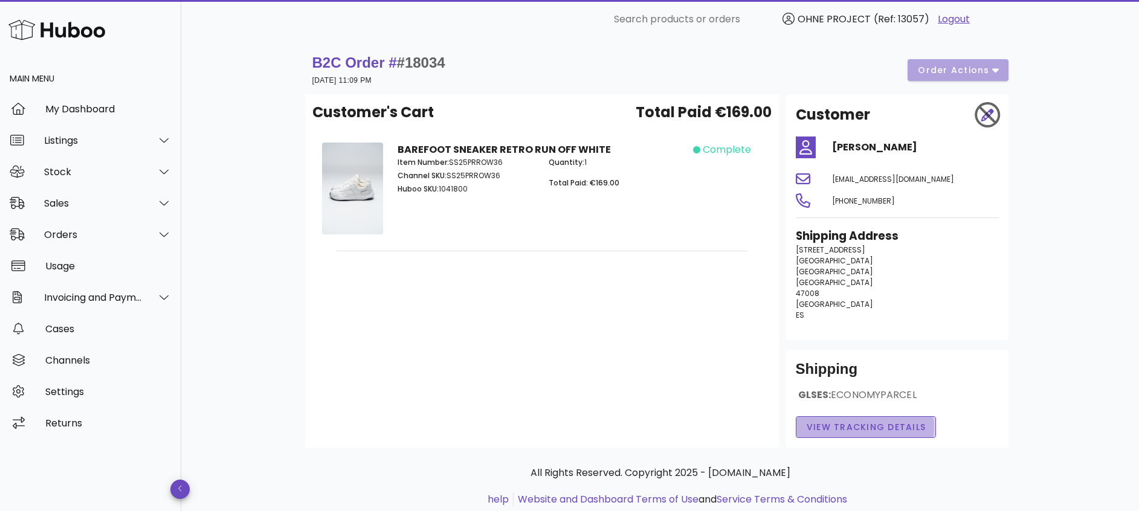
click at [850, 429] on span "View Tracking details" at bounding box center [866, 427] width 120 height 13
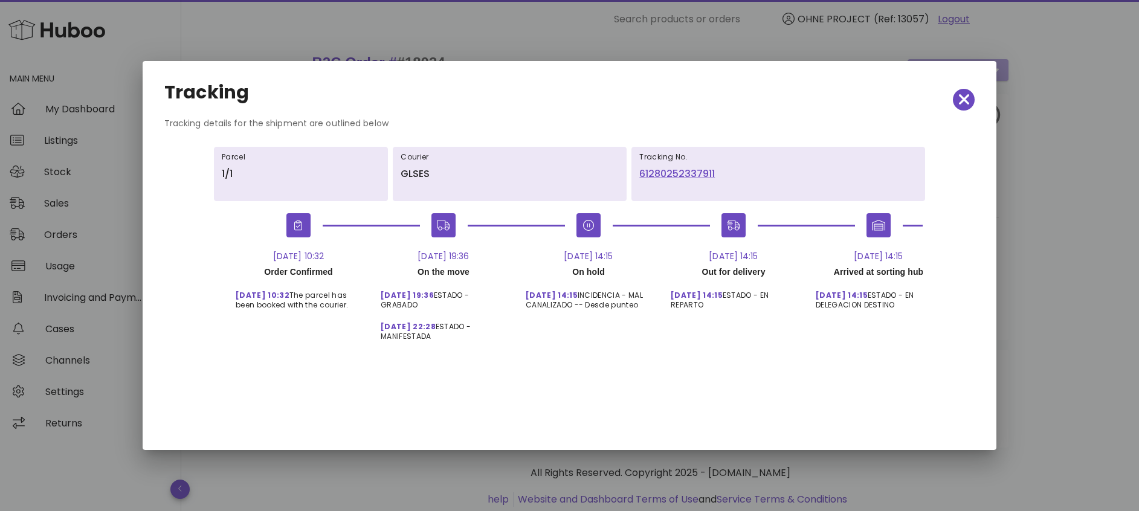
scroll to position [0, 59]
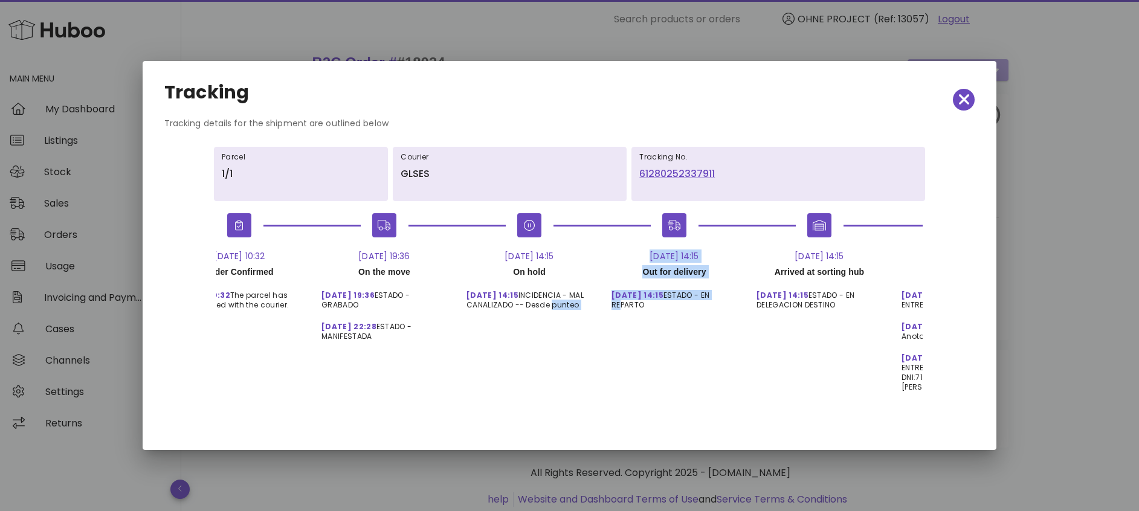
drag, startPoint x: 498, startPoint y: 301, endPoint x: 563, endPoint y: 304, distance: 65.3
click at [563, 304] on div "01-Oct-25, 10:32 Order Confirmed 01-Oct, 10:32 The parcel has been booked with …" at bounding box center [510, 300] width 696 height 198
click at [968, 95] on icon "button" at bounding box center [964, 99] width 11 height 17
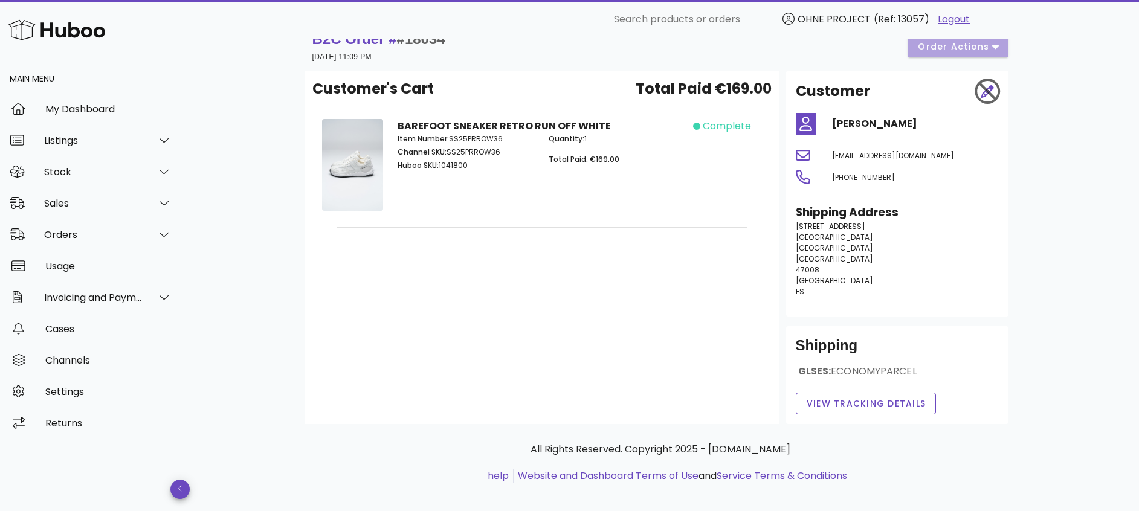
scroll to position [34, 0]
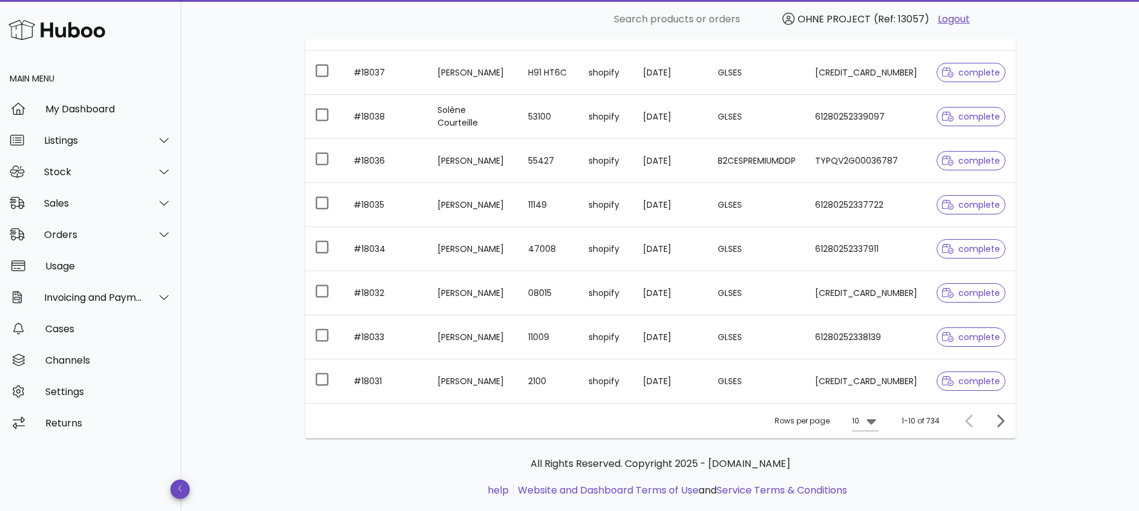
scroll to position [315, 0]
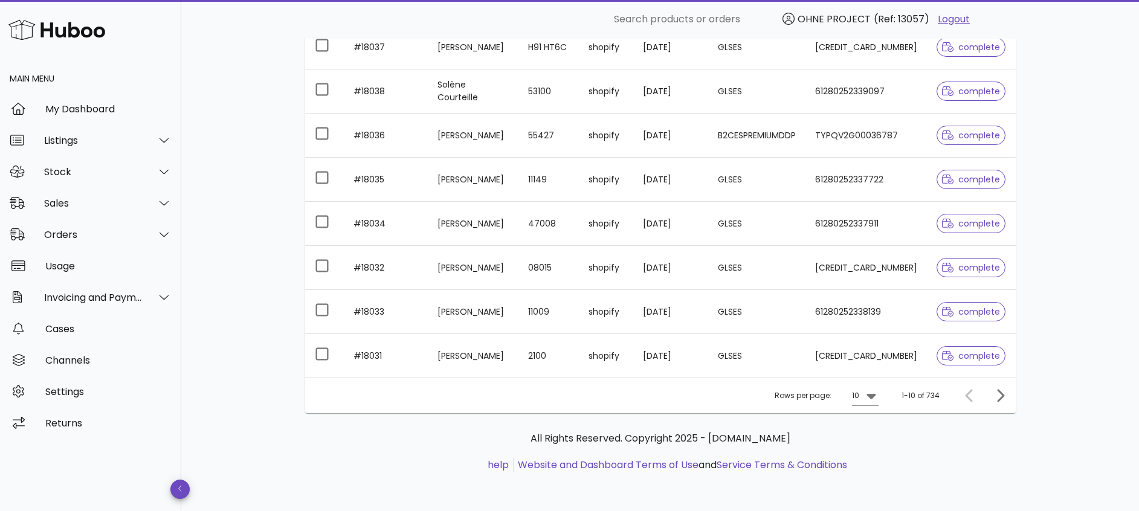
click at [466, 358] on td "Adrienn Jossa - Pal" at bounding box center [473, 355] width 91 height 43
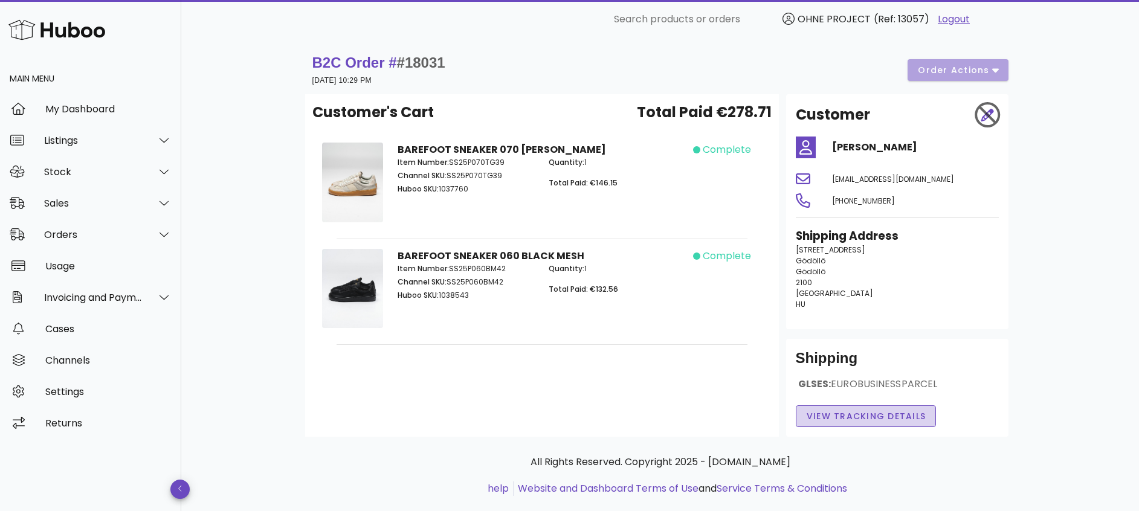
click at [836, 417] on span "View Tracking details" at bounding box center [866, 416] width 120 height 13
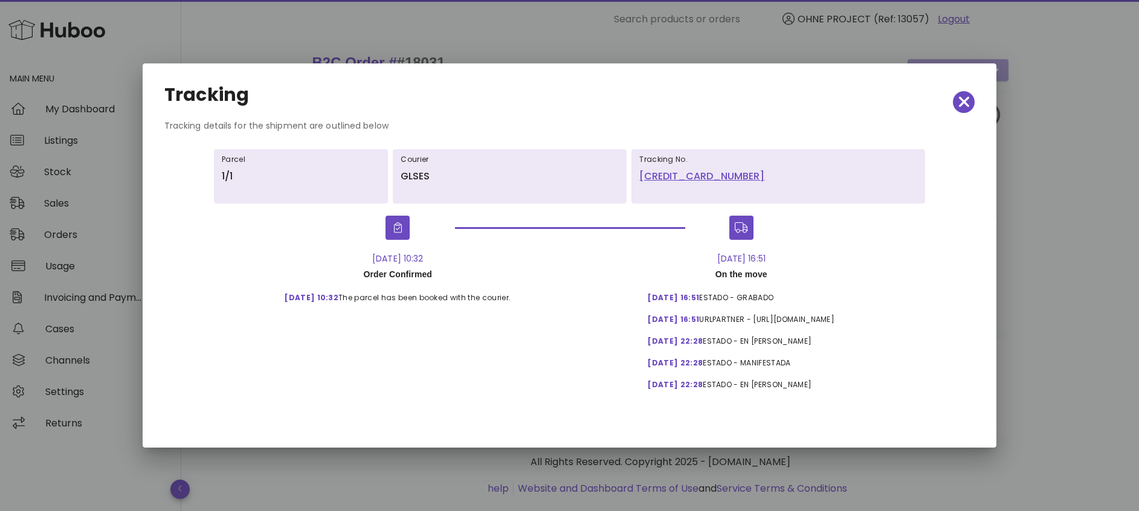
click at [1096, 186] on div at bounding box center [569, 255] width 1139 height 511
click at [960, 103] on icon "button" at bounding box center [964, 102] width 11 height 17
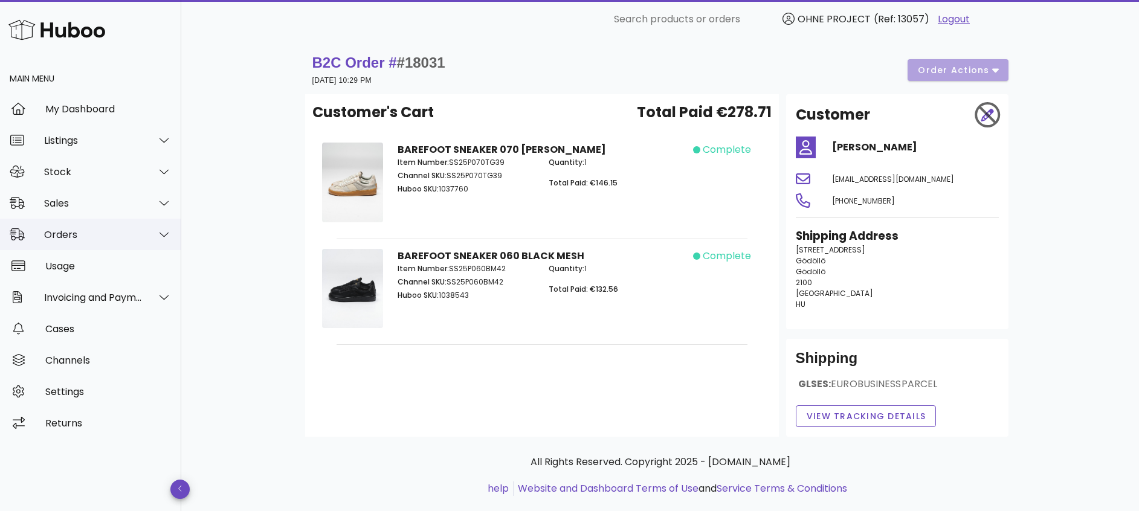
click at [86, 232] on div "Orders" at bounding box center [93, 234] width 98 height 11
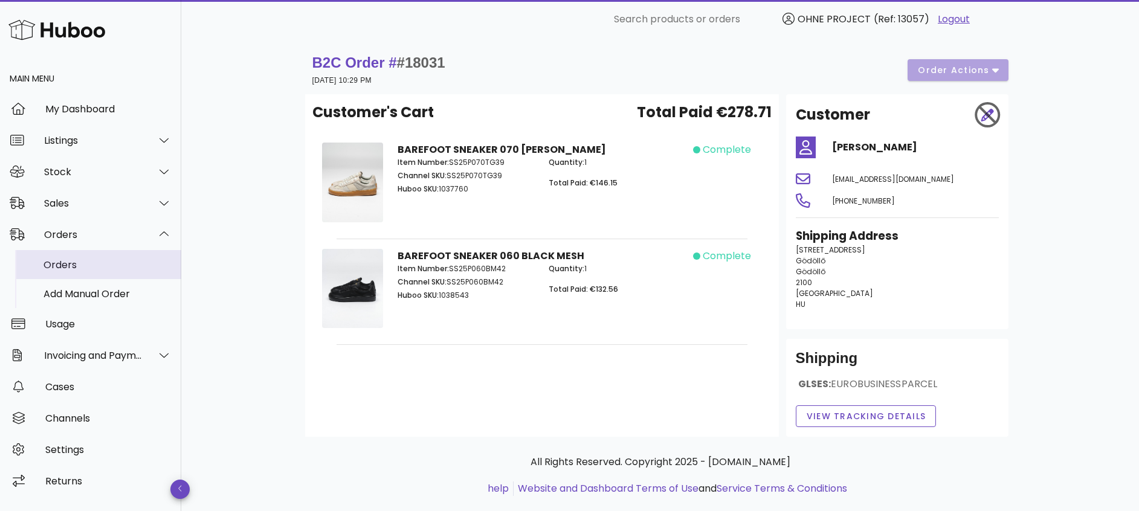
click at [86, 265] on div "Orders" at bounding box center [107, 264] width 128 height 11
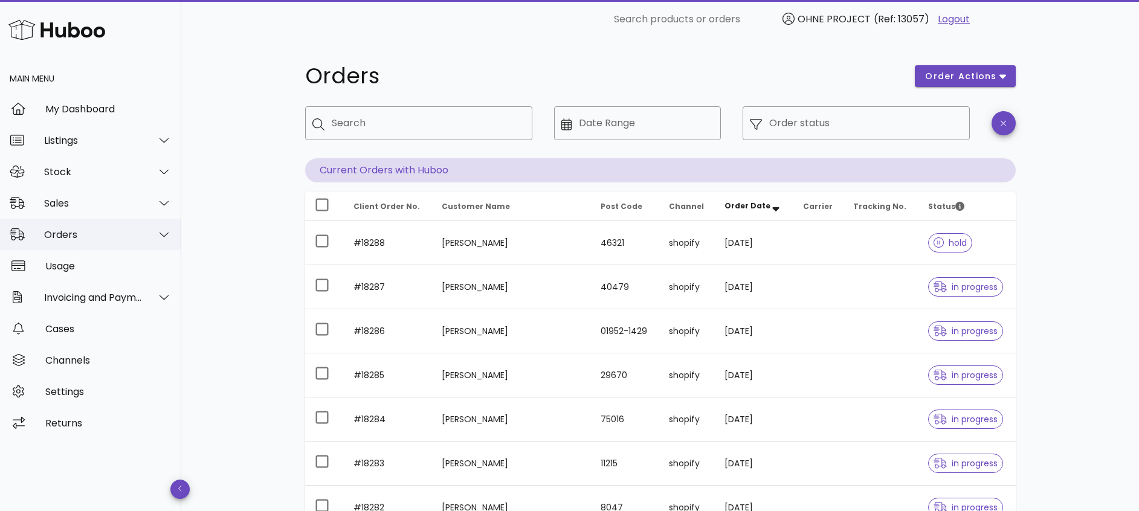
click at [73, 235] on div "Orders" at bounding box center [93, 234] width 98 height 11
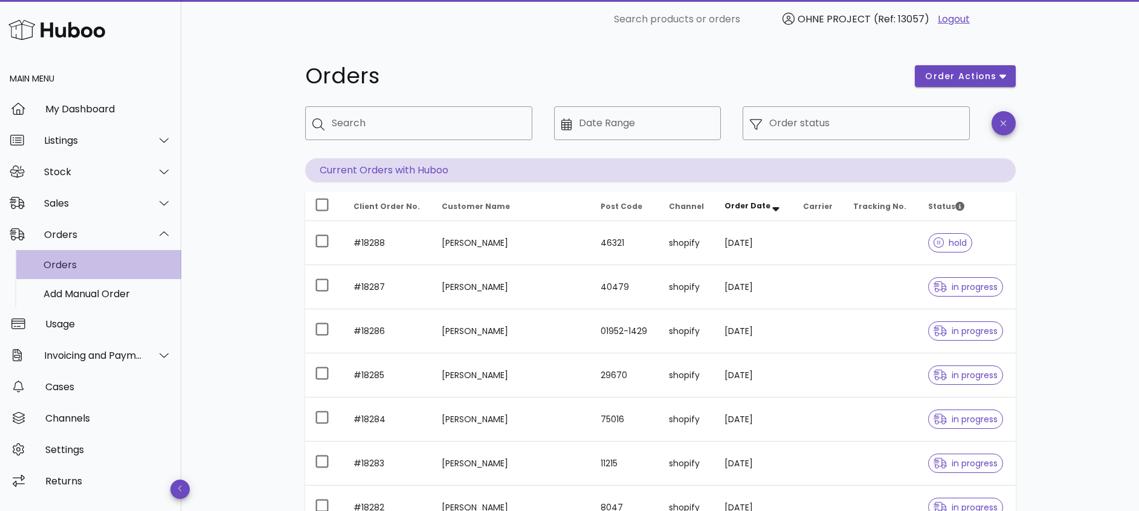
click at [69, 260] on div "Orders" at bounding box center [107, 264] width 128 height 11
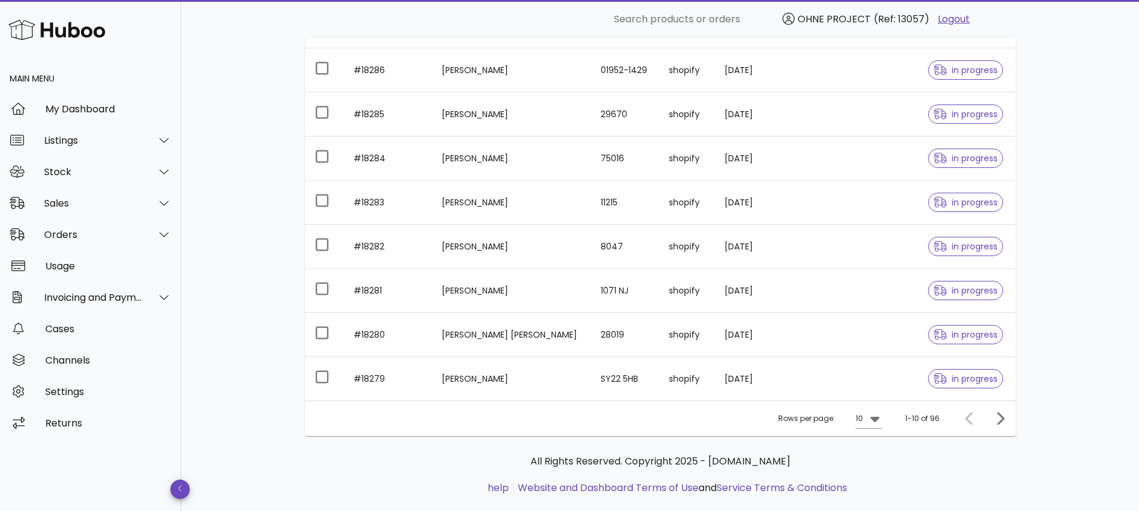
scroll to position [284, 0]
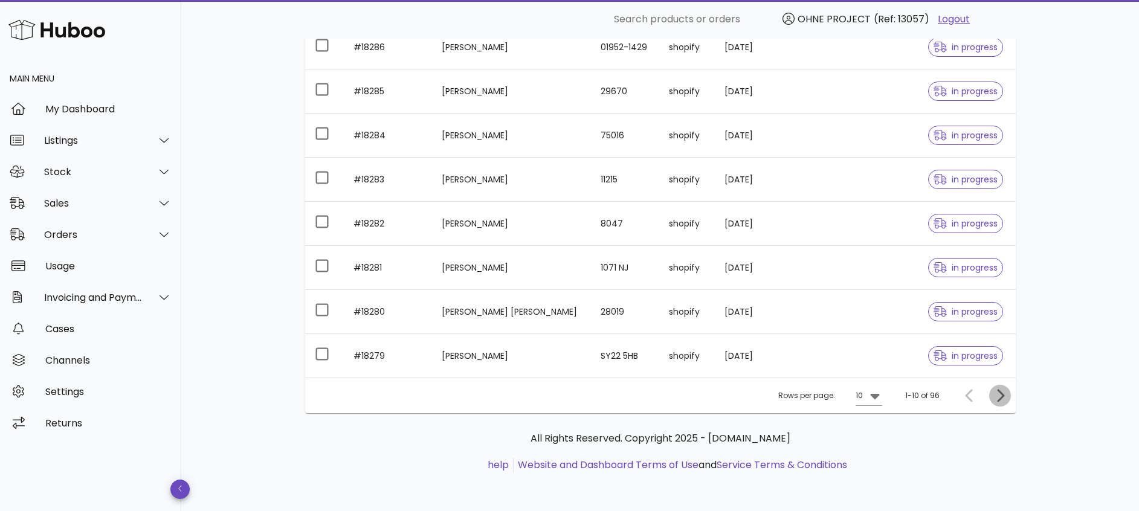
click at [1003, 393] on icon "Next page" at bounding box center [999, 395] width 14 height 14
click at [864, 396] on div at bounding box center [869, 395] width 17 height 14
click at [871, 460] on div "50" at bounding box center [868, 462] width 12 height 11
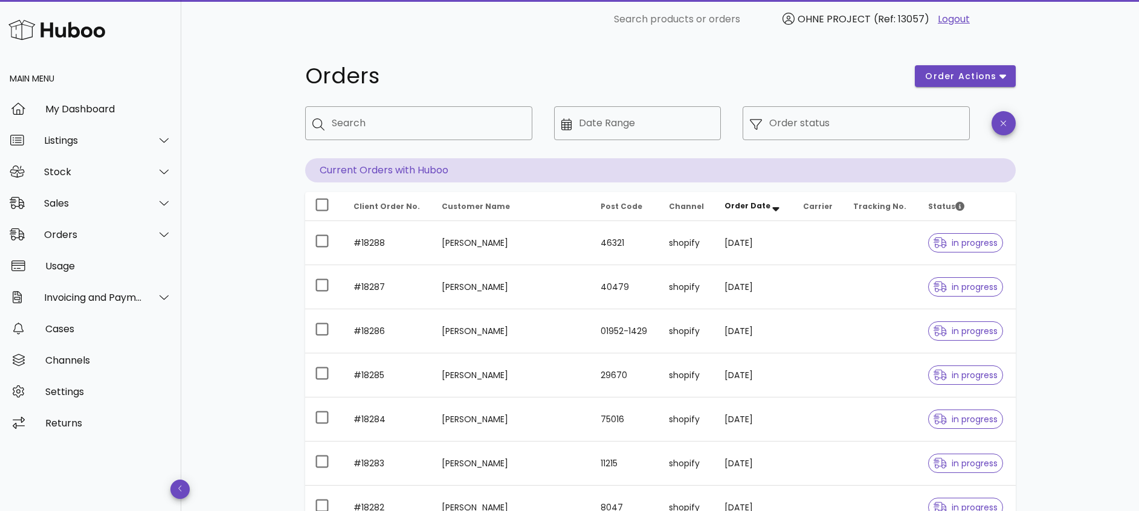
scroll to position [284, 0]
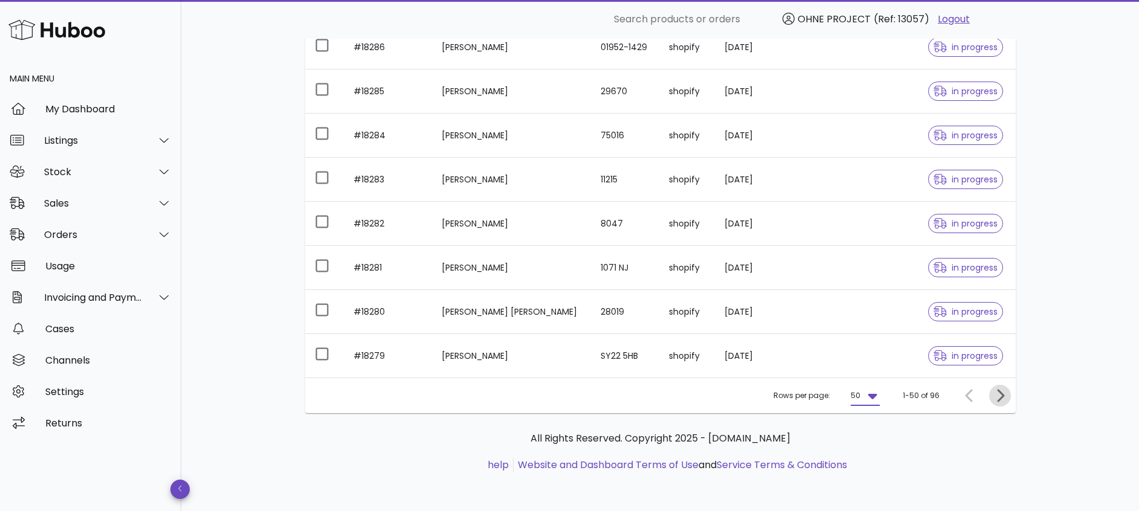
click at [1000, 391] on icon "Next page" at bounding box center [999, 395] width 14 height 14
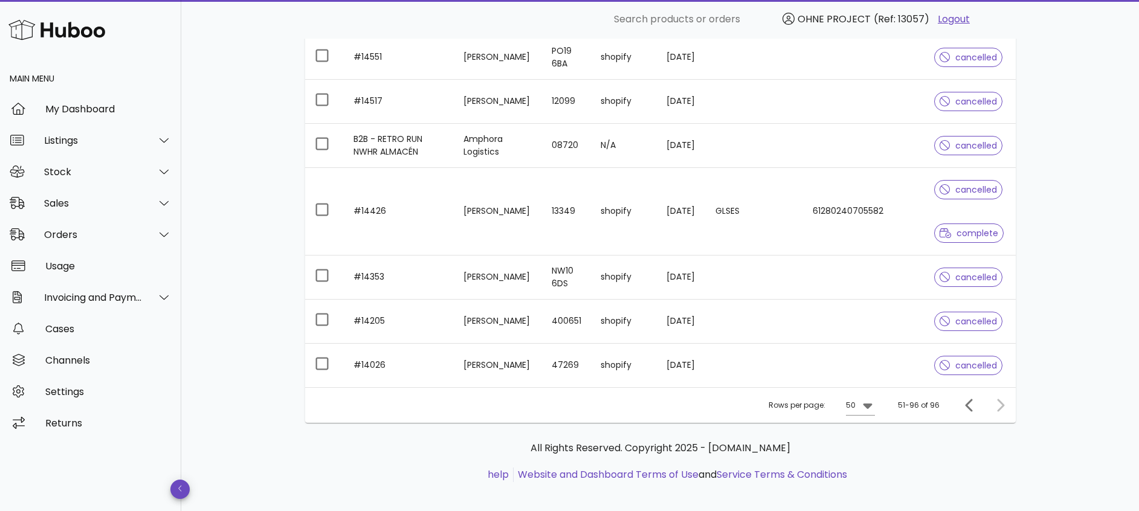
scroll to position [2654, 0]
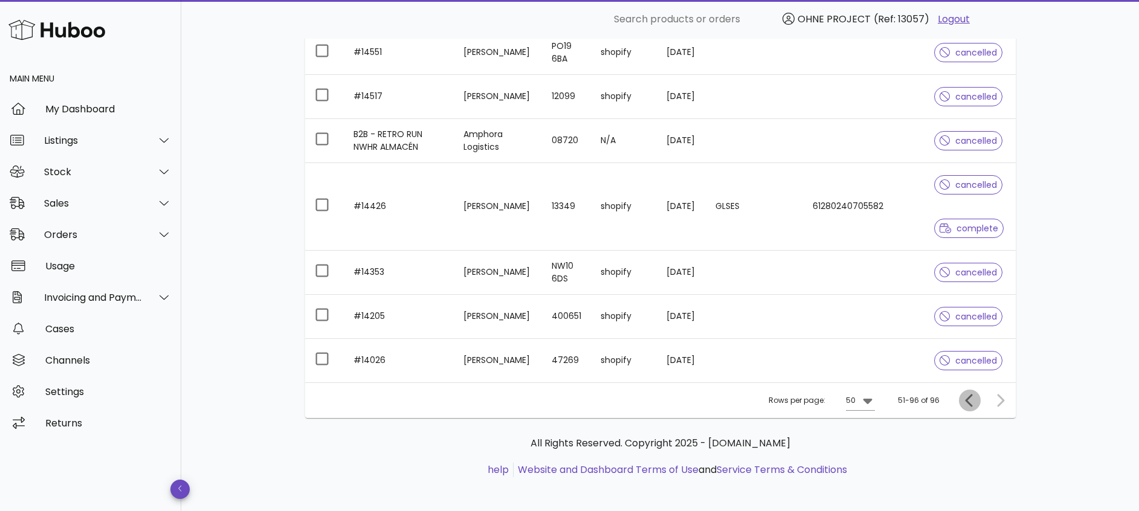
click at [973, 402] on icon "Previous page" at bounding box center [969, 400] width 14 height 14
